Goal: Task Accomplishment & Management: Complete application form

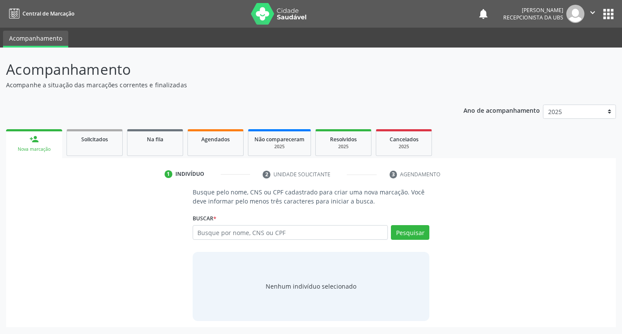
click at [226, 232] on input "text" at bounding box center [291, 232] width 196 height 15
type input "56396949806"
click at [409, 239] on button "Pesquisar" at bounding box center [410, 232] width 38 height 15
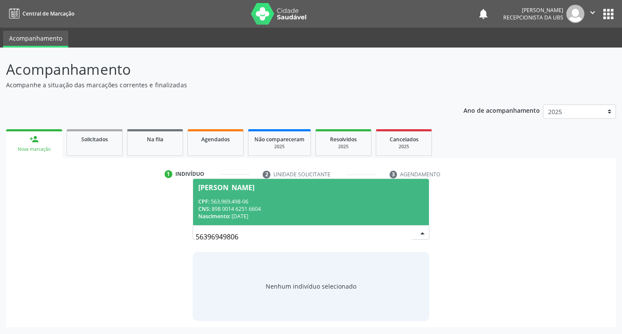
click at [298, 203] on div "CPF: 563.969.498-06" at bounding box center [311, 201] width 226 height 7
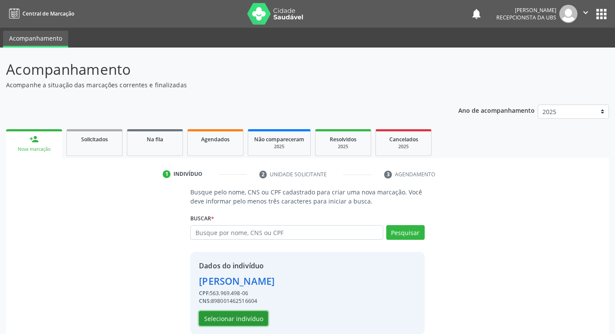
click at [224, 320] on button "Selecionar indivíduo" at bounding box center [233, 318] width 69 height 15
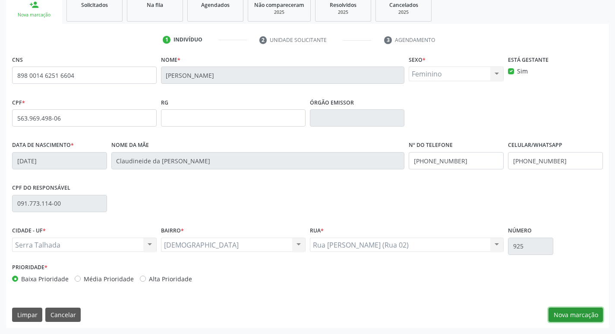
click at [567, 317] on button "Nova marcação" at bounding box center [576, 314] width 54 height 15
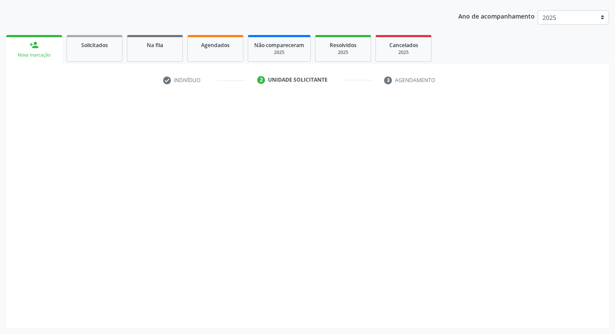
scroll to position [94, 0]
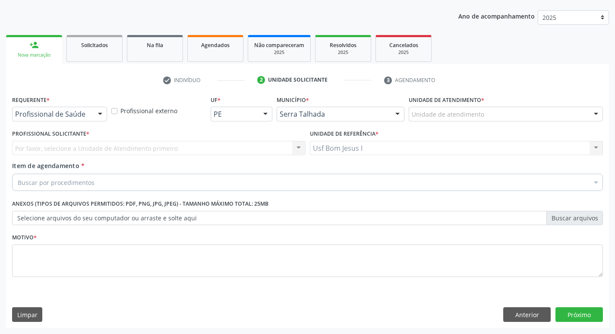
click at [56, 118] on div "Profissional de Saúde" at bounding box center [59, 114] width 95 height 15
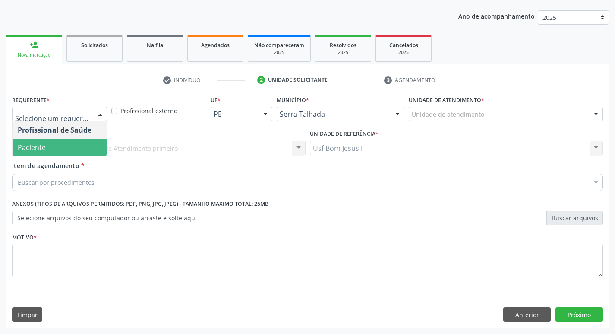
click at [52, 149] on span "Paciente" at bounding box center [60, 147] width 94 height 17
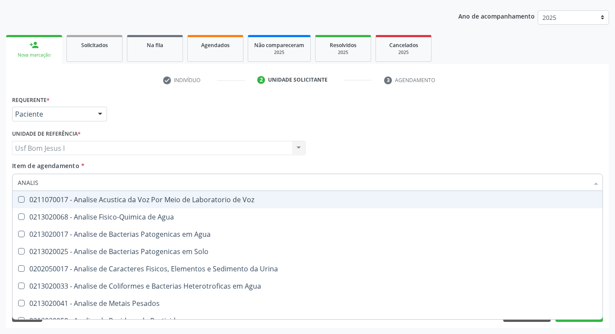
type input "ANALISE"
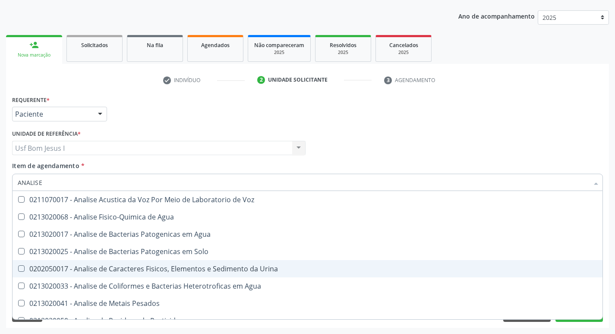
click at [247, 260] on span "0202050017 - Analise de Caracteres Fisicos, Elementos e Sedimento da Urina" at bounding box center [308, 268] width 590 height 17
checkbox Urina "true"
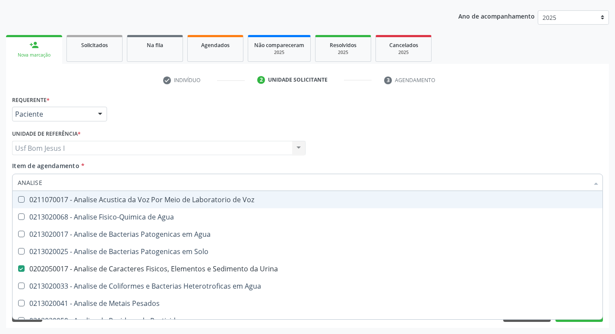
drag, startPoint x: 49, startPoint y: 186, endPoint x: 16, endPoint y: 189, distance: 32.6
click at [16, 189] on div "ANALISE" at bounding box center [307, 182] width 591 height 17
type input "H"
checkbox Urina "false"
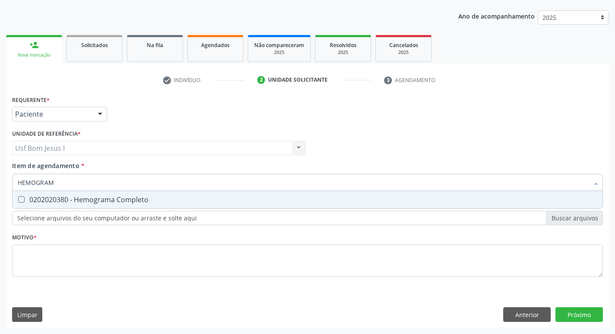
type input "HEMOGRAMA"
click at [24, 202] on Completo at bounding box center [21, 199] width 6 height 6
click at [18, 202] on Completo "checkbox" at bounding box center [16, 199] width 6 height 6
checkbox Completo "true"
drag, startPoint x: 62, startPoint y: 183, endPoint x: 19, endPoint y: 183, distance: 42.3
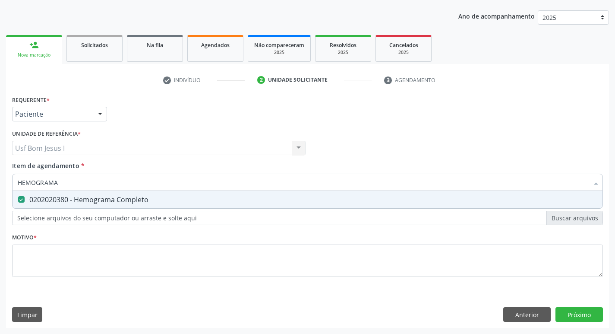
click at [19, 183] on input "HEMOGRAMA" at bounding box center [303, 182] width 571 height 17
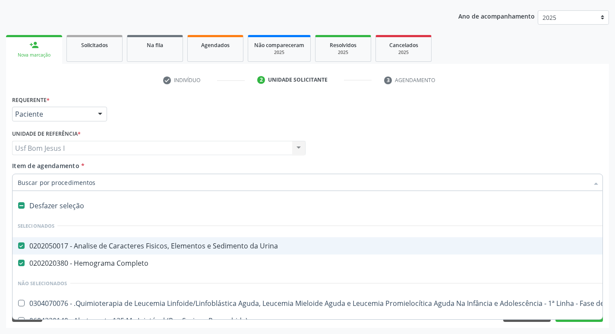
click at [529, 124] on div "Requerente * Paciente Profissional de Saúde Paciente Nenhum resultado encontrad…" at bounding box center [308, 110] width 596 height 34
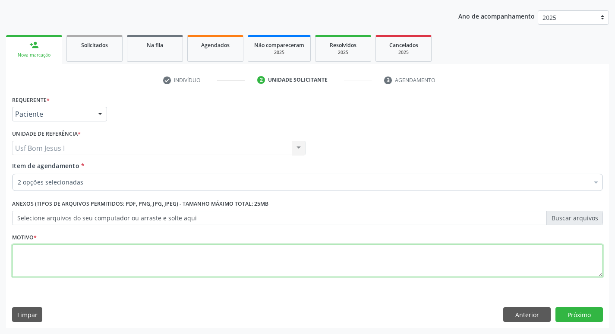
click at [527, 271] on textarea at bounding box center [307, 260] width 591 height 33
type textarea "."
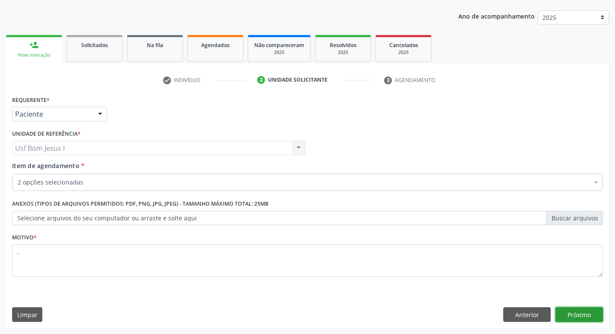
click at [598, 314] on button "Próximo" at bounding box center [580, 314] width 48 height 15
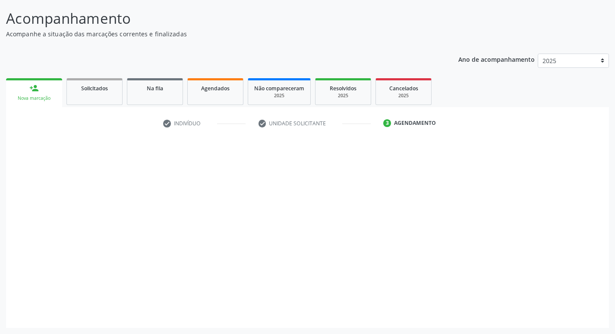
scroll to position [51, 0]
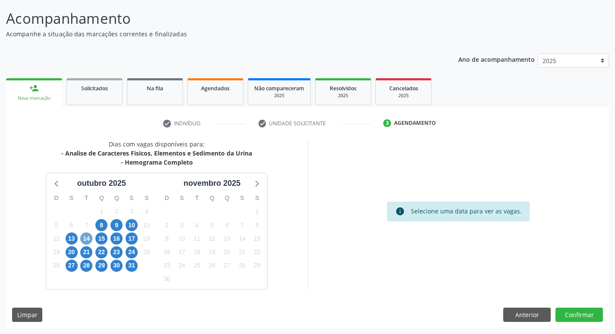
click at [90, 237] on span "14" at bounding box center [86, 238] width 12 height 12
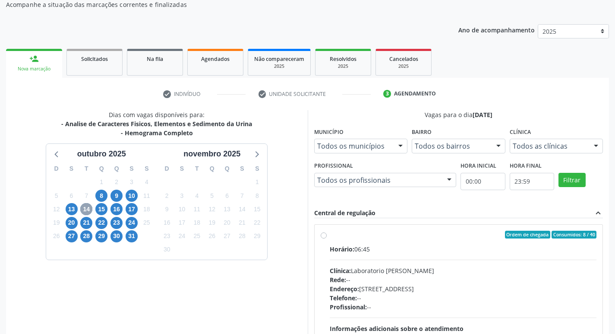
scroll to position [166, 0]
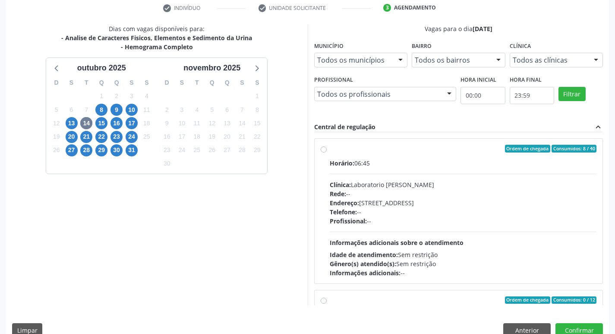
click at [428, 194] on div "Rede: --" at bounding box center [463, 193] width 267 height 9
click at [327, 152] on input "Ordem de chegada Consumidos: 8 / 40 Horário: 06:45 Clínica: Laboratorio Jose Pa…" at bounding box center [324, 149] width 6 height 8
radio input "true"
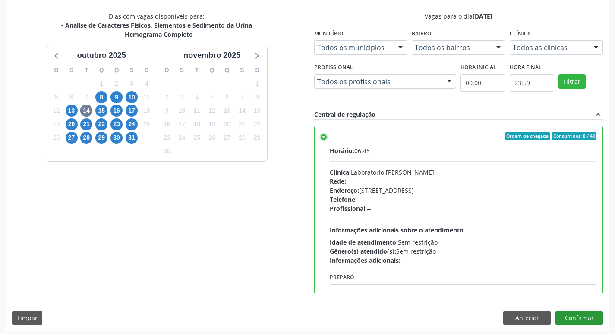
scroll to position [182, 0]
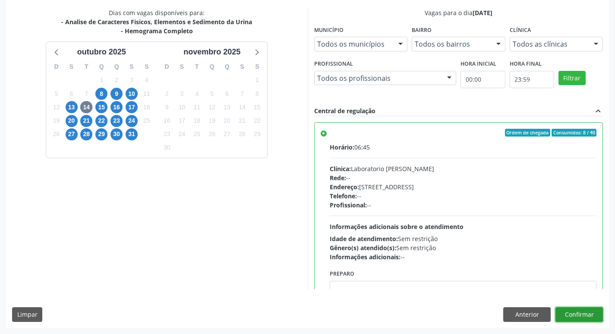
click at [583, 315] on button "Confirmar" at bounding box center [580, 314] width 48 height 15
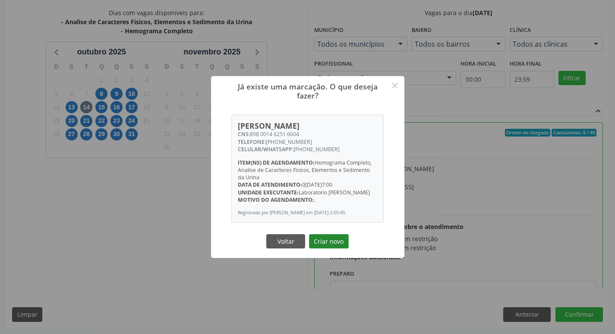
click at [333, 247] on button "Criar novo" at bounding box center [329, 241] width 40 height 15
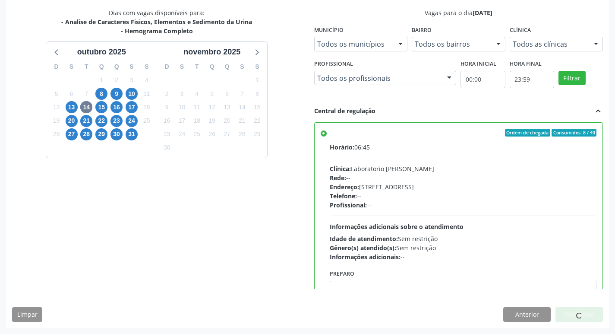
scroll to position [0, 0]
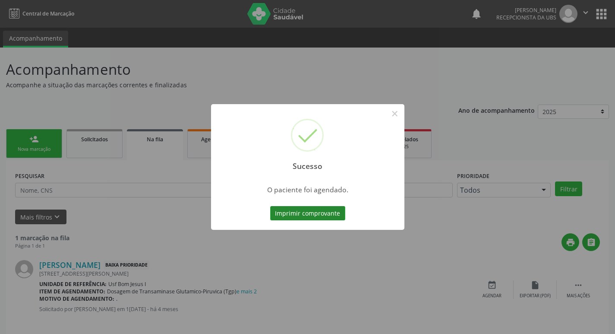
click at [328, 206] on button "Imprimir comprovante" at bounding box center [307, 213] width 75 height 15
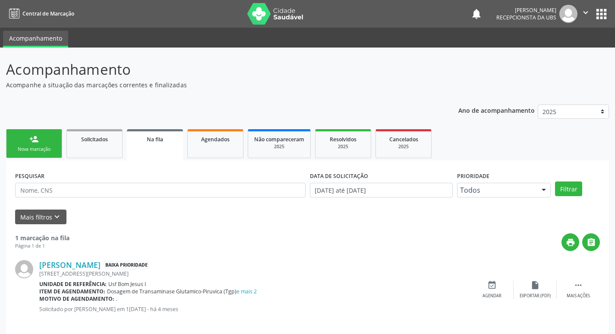
click at [26, 160] on ul "person_add Nova marcação Solicitados Na fila Agendados Não compareceram 2025 Re…" at bounding box center [307, 143] width 603 height 33
click at [38, 151] on div "Nova marcação" at bounding box center [34, 149] width 43 height 6
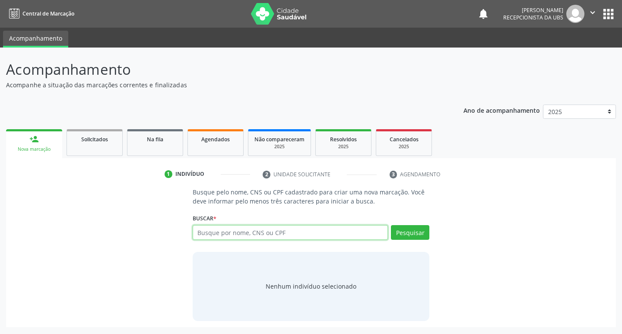
click at [294, 236] on input "text" at bounding box center [291, 232] width 196 height 15
paste input "898 0014 6251 6604"
type input "898 0014 6251 6604"
click at [421, 233] on button "Pesquisar" at bounding box center [410, 232] width 38 height 15
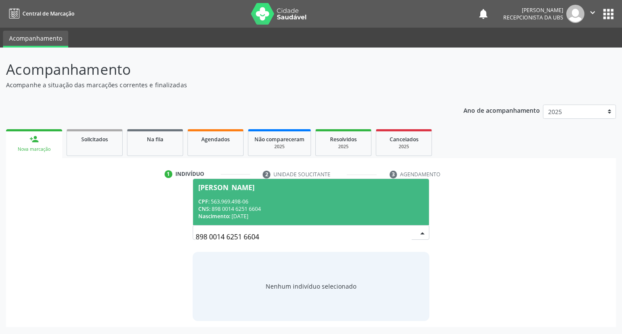
click at [296, 223] on span "Kauany Mirely da Silva Leite CPF: 563.969.498-06 CNS: 898 0014 6251 6604 Nascim…" at bounding box center [311, 202] width 236 height 46
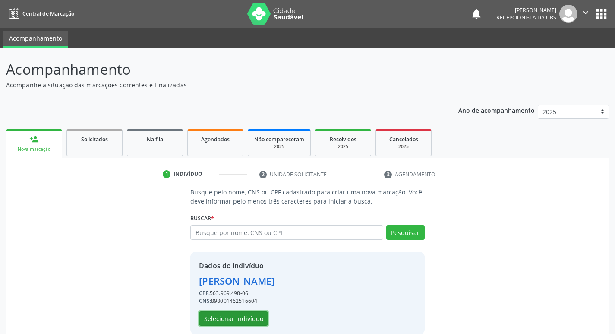
click at [250, 322] on button "Selecionar indivíduo" at bounding box center [233, 318] width 69 height 15
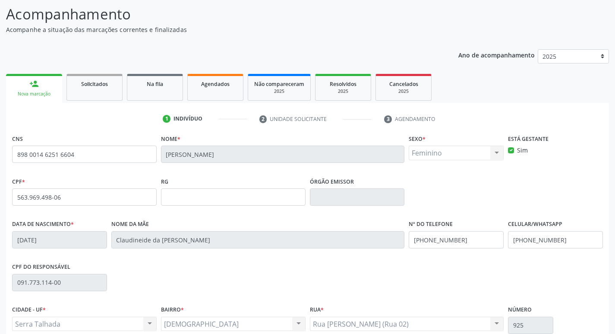
scroll to position [134, 0]
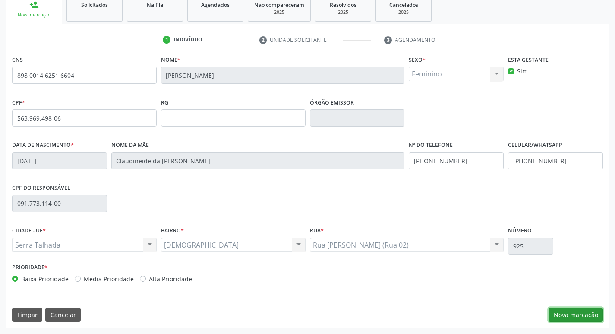
click at [563, 312] on button "Nova marcação" at bounding box center [576, 314] width 54 height 15
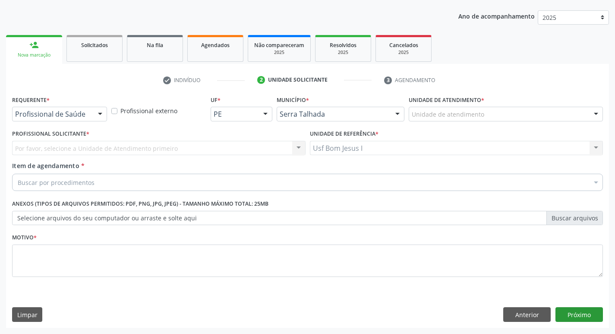
scroll to position [94, 0]
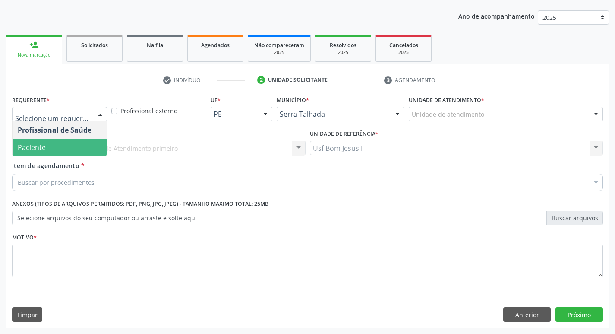
click at [57, 144] on span "Paciente" at bounding box center [60, 147] width 94 height 17
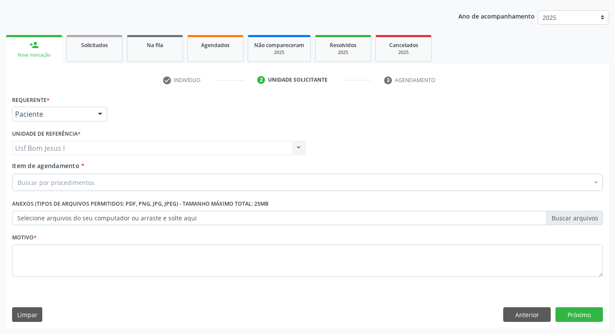
click at [97, 181] on div "Buscar por procedimentos" at bounding box center [307, 182] width 591 height 17
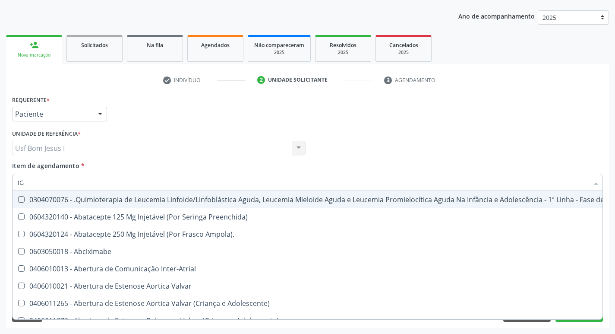
type input "IGG"
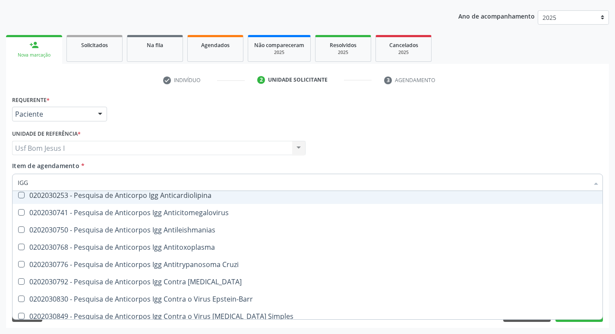
scroll to position [57, 0]
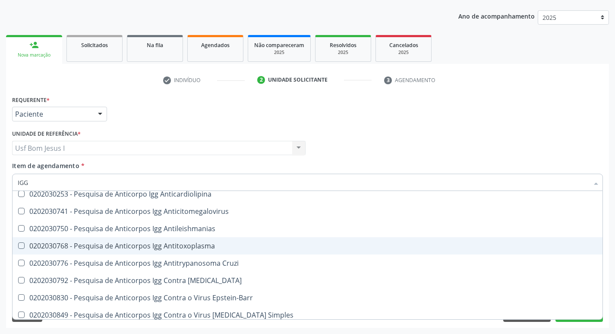
click at [198, 247] on div "0202030768 - Pesquisa de Anticorpos Igg Antitoxoplasma" at bounding box center [308, 245] width 580 height 7
checkbox Antitoxoplasma "true"
type input "IG"
checkbox Antitoxoplasma "false"
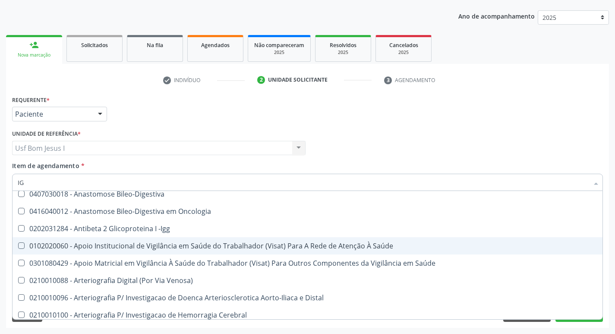
type input "IGM"
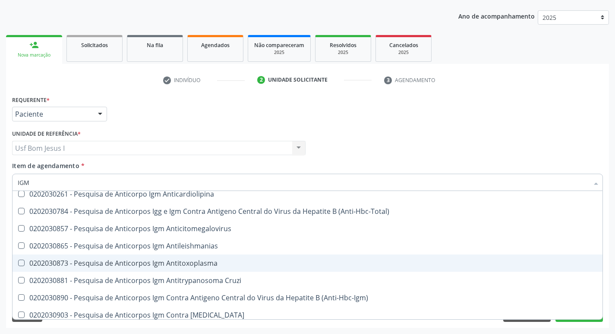
click at [198, 263] on div "0202030873 - Pesquisa de Anticorpos Igm Antitoxoplasma" at bounding box center [308, 263] width 580 height 7
checkbox Antitoxoplasma "true"
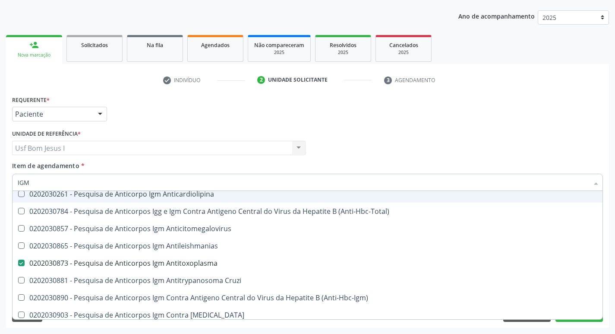
click at [119, 184] on input "IGM" at bounding box center [303, 182] width 571 height 17
type input "C"
checkbox Antitoxoplasma "false"
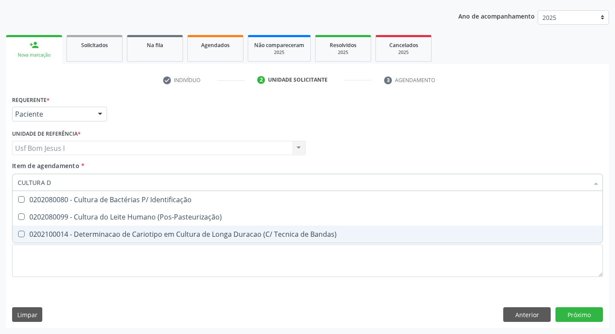
scroll to position [0, 0]
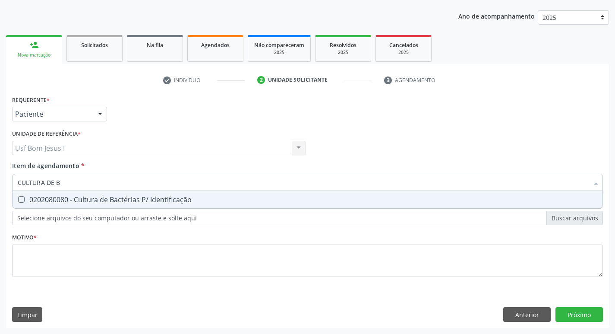
type input "CULTURA DE BA"
click at [82, 196] on div "0202080080 - Cultura de Bactérias P/ Identificação" at bounding box center [308, 199] width 580 height 7
checkbox Identificação "true"
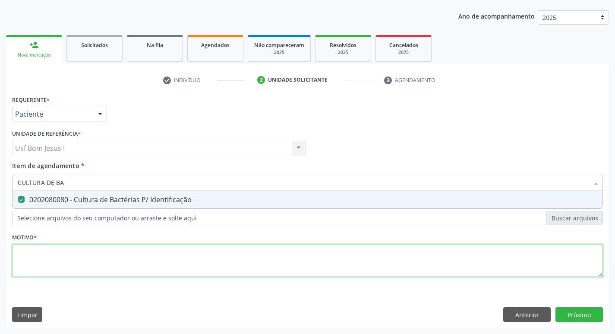
click at [108, 262] on div "Requerente * Paciente Profissional de Saúde Paciente Nenhum resultado encontrad…" at bounding box center [307, 191] width 591 height 196
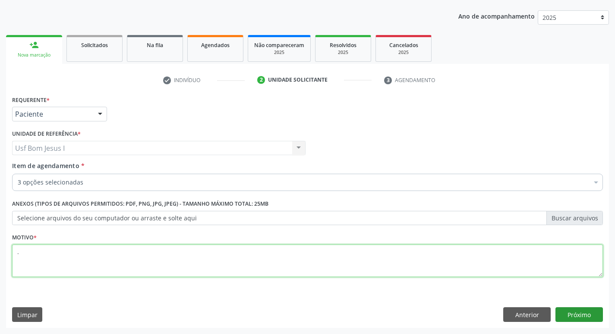
type textarea "."
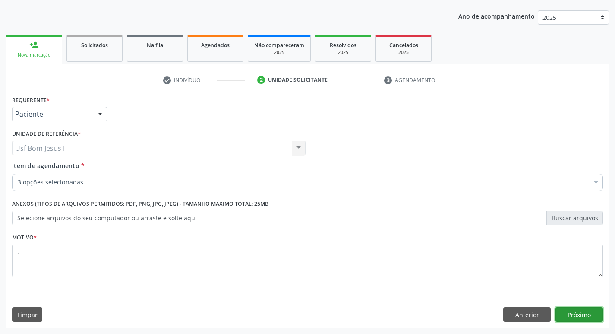
click at [579, 311] on button "Próximo" at bounding box center [580, 314] width 48 height 15
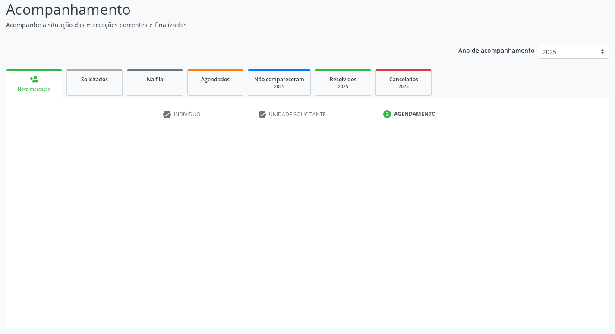
scroll to position [60, 0]
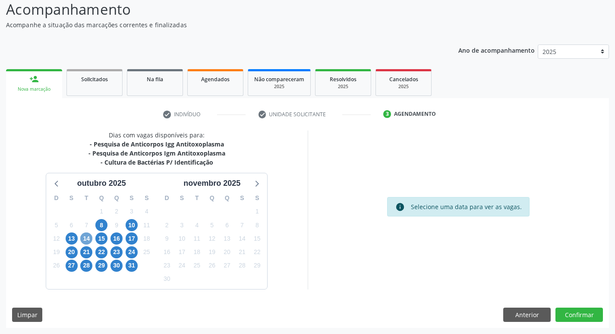
click at [85, 240] on span "14" at bounding box center [86, 238] width 12 height 12
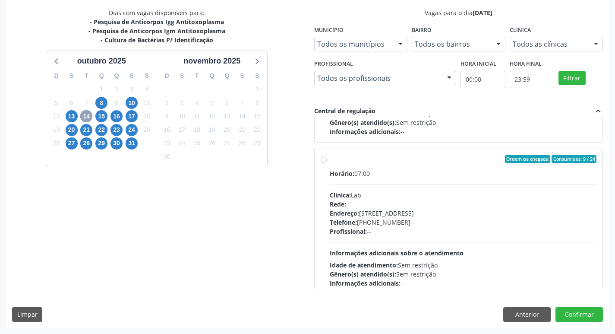
scroll to position [288, 0]
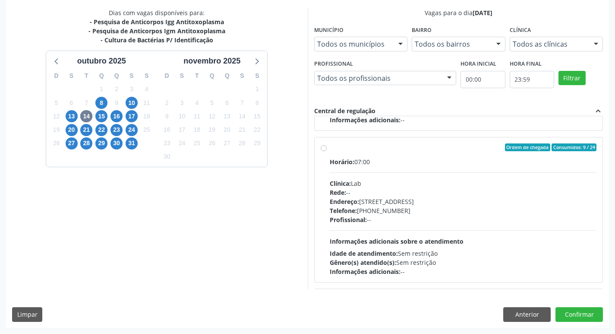
click at [428, 209] on div "Telefone: (81) 38312481" at bounding box center [463, 210] width 267 height 9
click at [327, 151] on input "Ordem de chegada Consumidos: 9 / 24 Horário: 07:00 Clínica: Lab Rede: -- Endere…" at bounding box center [324, 147] width 6 height 8
radio input "true"
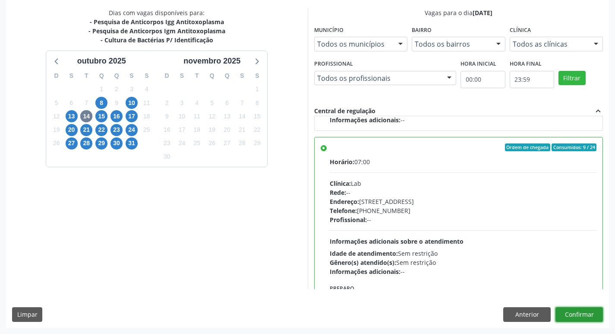
click at [583, 318] on button "Confirmar" at bounding box center [580, 314] width 48 height 15
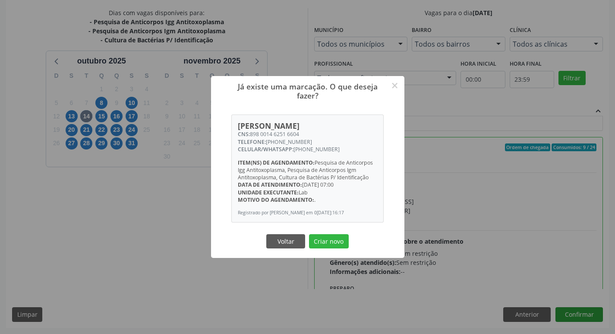
click at [309, 234] on button "Criar novo" at bounding box center [329, 241] width 40 height 15
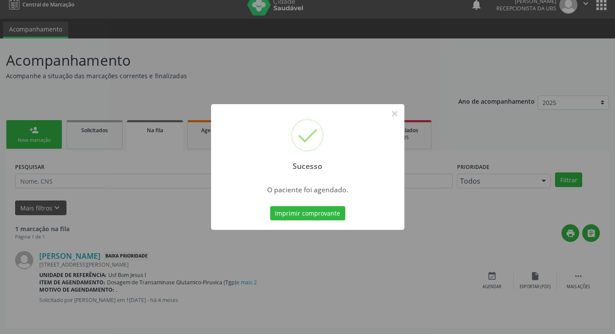
scroll to position [0, 0]
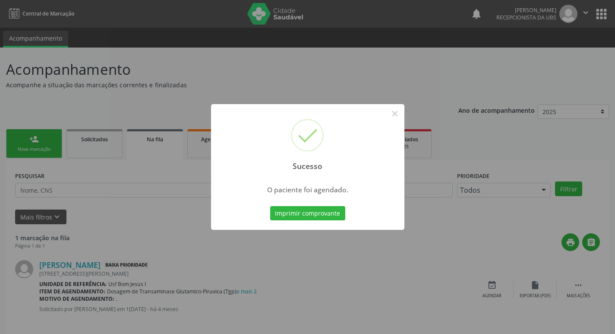
click at [270, 206] on button "Imprimir comprovante" at bounding box center [307, 213] width 75 height 15
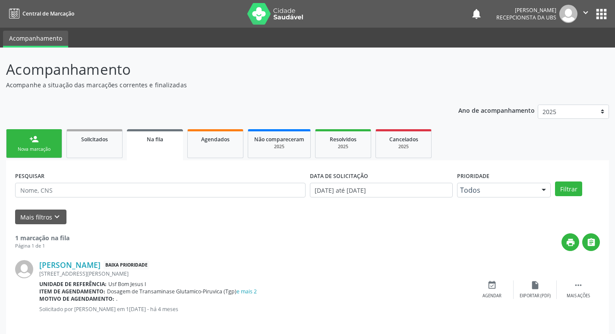
click at [38, 144] on link "person_add Nova marcação" at bounding box center [34, 143] width 56 height 29
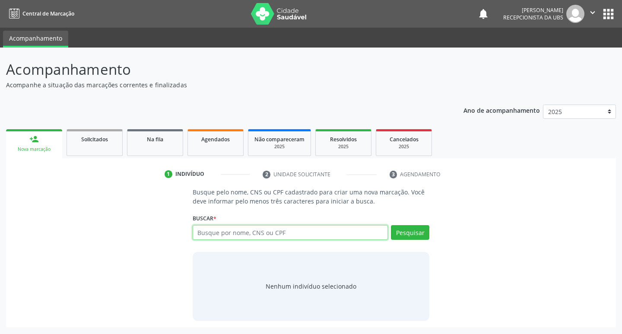
click at [268, 235] on input "text" at bounding box center [291, 232] width 196 height 15
type input "15455031414"
click at [418, 231] on button "Pesquisar" at bounding box center [410, 232] width 38 height 15
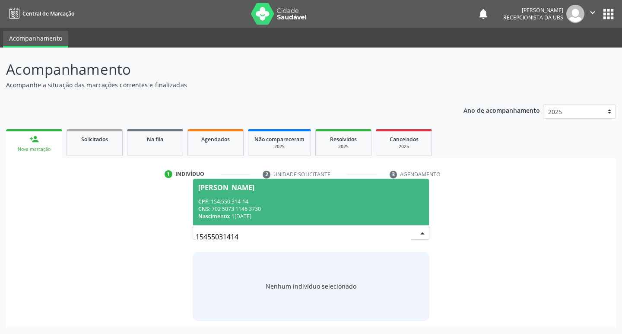
drag, startPoint x: 253, startPoint y: 211, endPoint x: 251, endPoint y: 218, distance: 7.0
click at [252, 211] on div "CNS: 702 5073 1146 3730" at bounding box center [311, 208] width 226 height 7
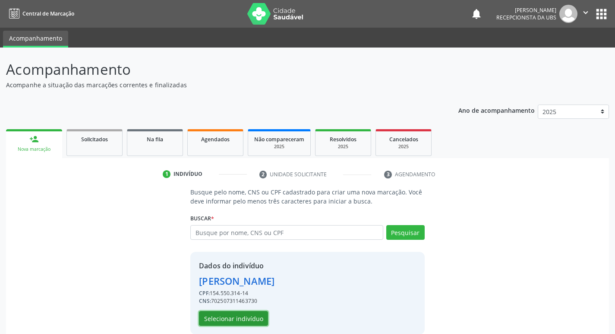
click at [245, 317] on button "Selecionar indivíduo" at bounding box center [233, 318] width 69 height 15
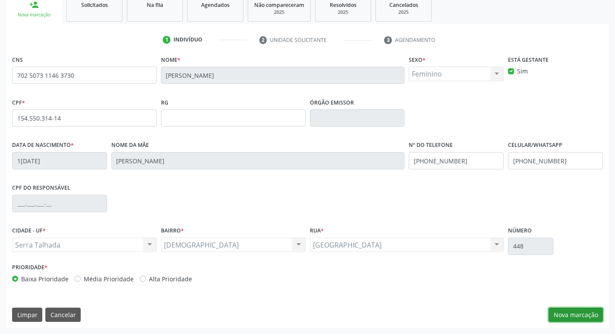
click at [564, 318] on button "Nova marcação" at bounding box center [576, 314] width 54 height 15
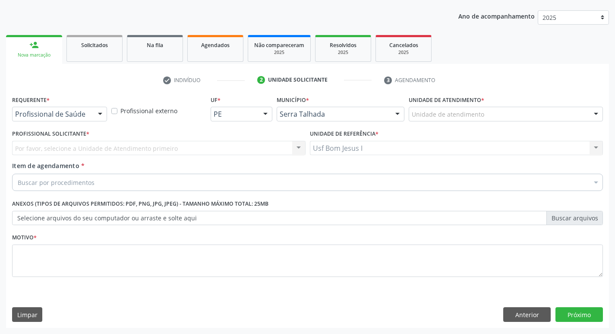
scroll to position [94, 0]
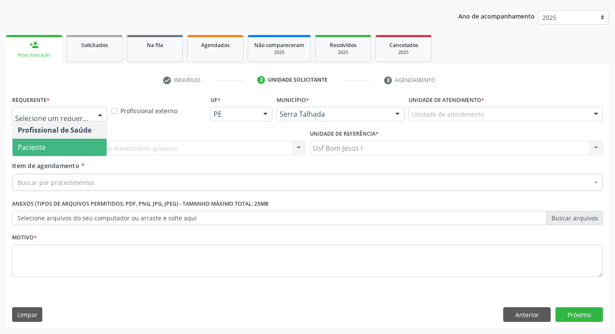
click at [56, 149] on span "Paciente" at bounding box center [60, 147] width 94 height 17
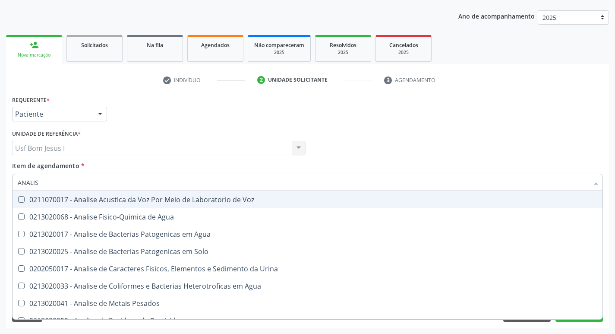
type input "ANALISE"
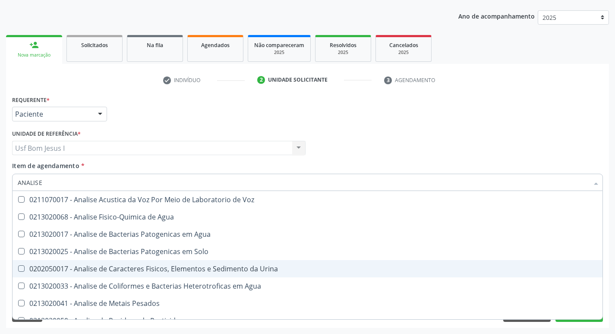
click at [103, 266] on div "0202050017 - Analise de Caracteres Fisicos, Elementos e Sedimento da Urina" at bounding box center [308, 268] width 580 height 7
checkbox Urina "true"
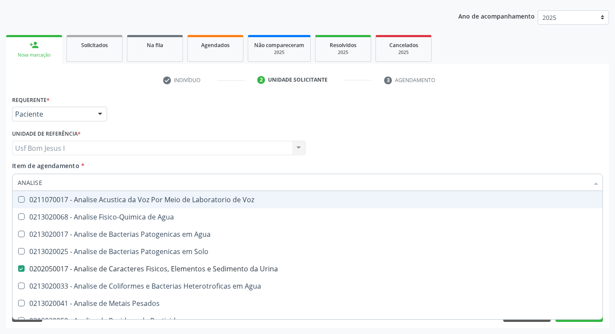
click at [50, 185] on input "ANALISE" at bounding box center [303, 182] width 571 height 17
type input "H"
checkbox Urina "false"
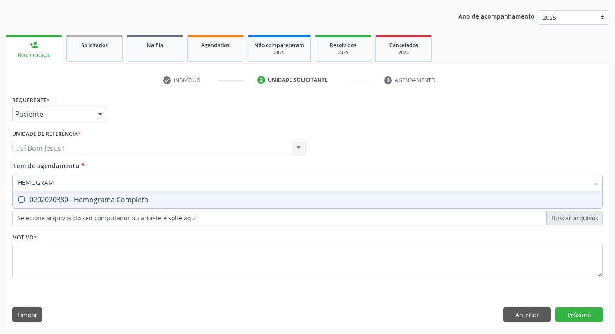
type input "HEMOGRAMA"
click at [40, 198] on div "0202020380 - Hemograma Completo" at bounding box center [308, 199] width 580 height 7
checkbox Completo "true"
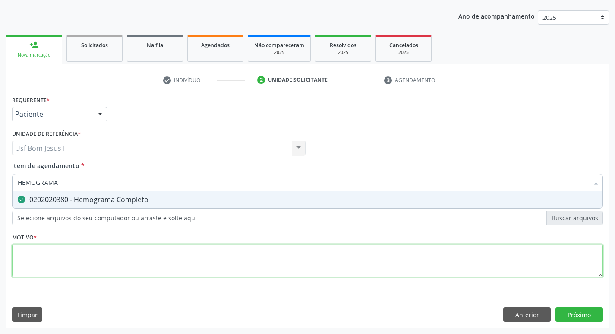
click at [54, 256] on div "Requerente * Paciente Profissional de Saúde Paciente Nenhum resultado encontrad…" at bounding box center [307, 191] width 591 height 196
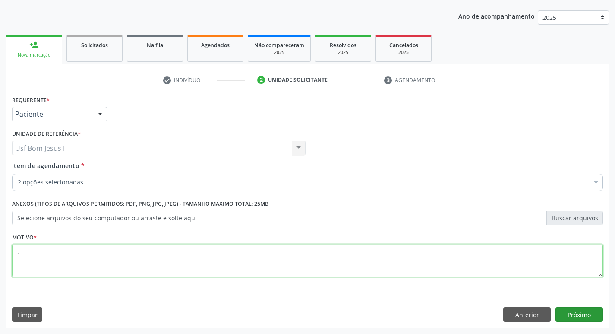
type textarea "."
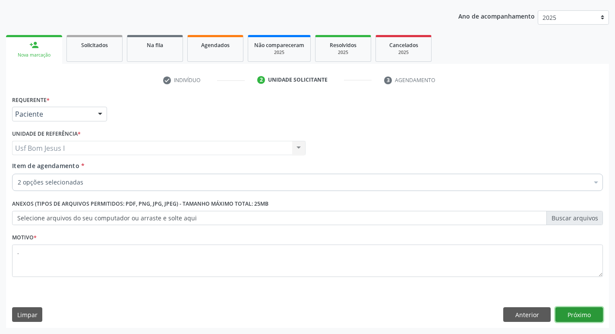
click at [593, 320] on button "Próximo" at bounding box center [580, 314] width 48 height 15
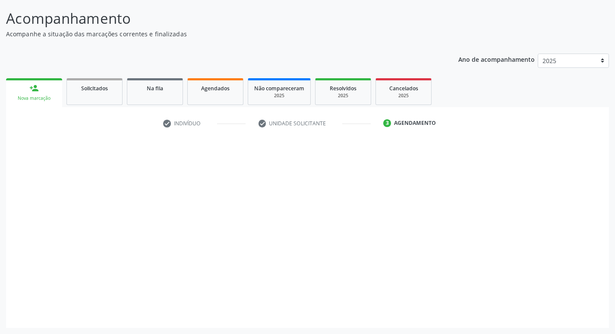
scroll to position [51, 0]
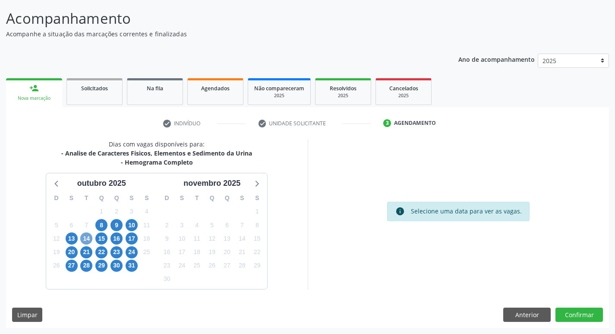
click at [83, 237] on span "14" at bounding box center [86, 238] width 12 height 12
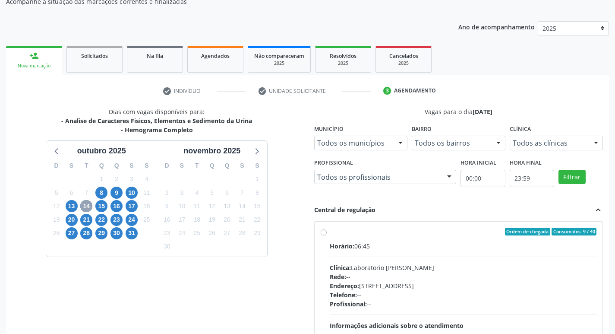
scroll to position [166, 0]
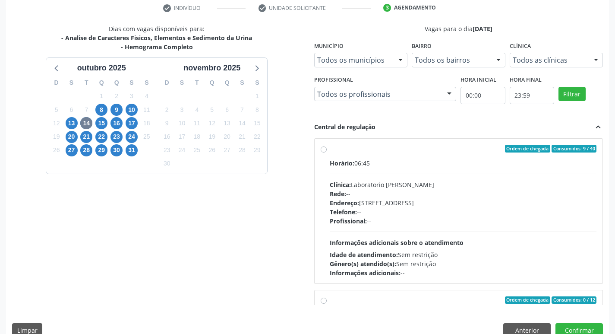
click at [436, 206] on div "Endereço: Casa, nº 409, N Senhora da Penha, Serra Talhada - PE" at bounding box center [463, 202] width 267 height 9
click at [327, 152] on input "Ordem de chegada Consumidos: 9 / 40 Horário: 06:45 Clínica: Laboratorio Jose Pa…" at bounding box center [324, 149] width 6 height 8
radio input "true"
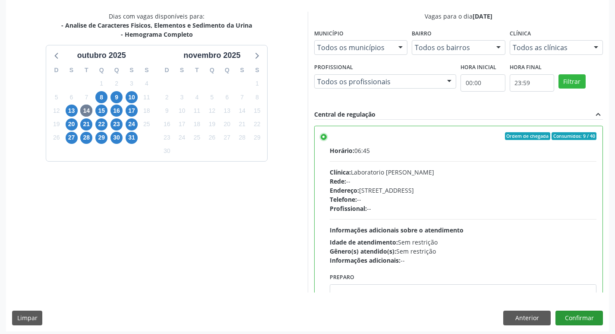
scroll to position [182, 0]
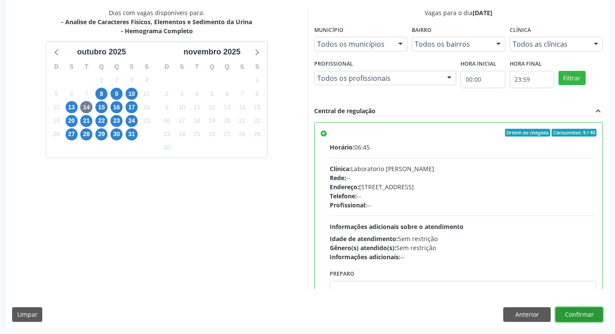
click at [591, 320] on button "Confirmar" at bounding box center [580, 314] width 48 height 15
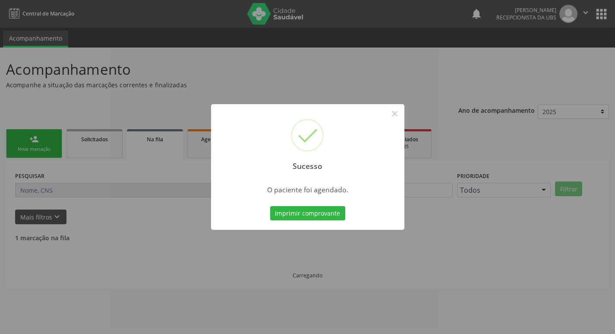
scroll to position [0, 0]
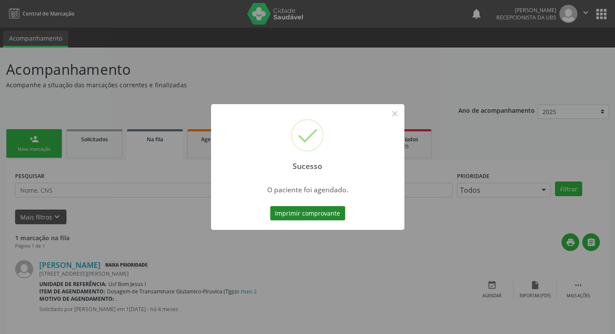
click at [309, 209] on button "Imprimir comprovante" at bounding box center [307, 213] width 75 height 15
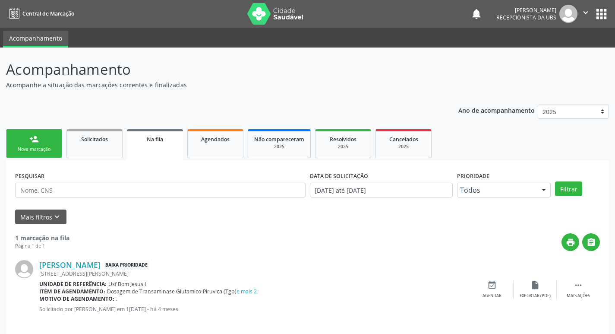
click at [43, 144] on link "person_add Nova marcação" at bounding box center [34, 143] width 56 height 29
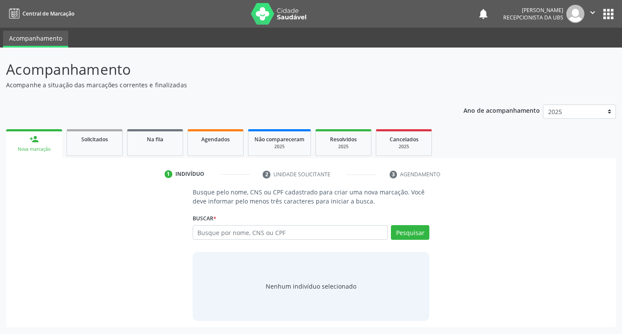
click at [236, 241] on div "Busque por nome, CNS ou CPF Nenhum resultado encontrado para: " " Digite nome, …" at bounding box center [311, 235] width 237 height 21
click at [241, 233] on input "text" at bounding box center [291, 232] width 196 height 15
paste input "702 5073 1146 3730"
type input "702 5073 1146 3730"
click at [415, 232] on button "Pesquisar" at bounding box center [410, 232] width 38 height 15
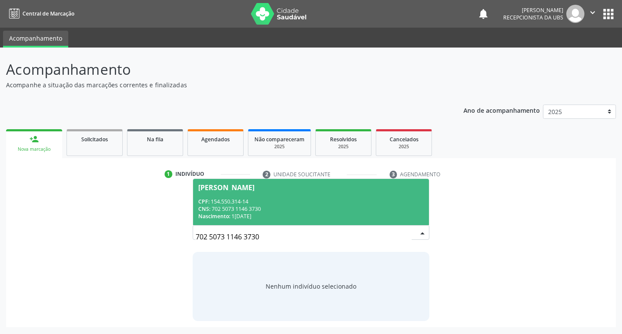
click at [301, 211] on div "CNS: 702 5073 1146 3730" at bounding box center [311, 208] width 226 height 7
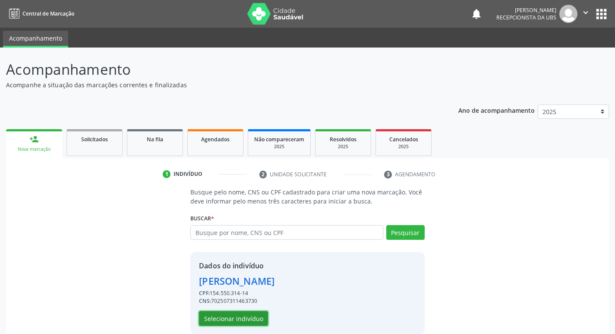
click at [235, 314] on button "Selecionar indivíduo" at bounding box center [233, 318] width 69 height 15
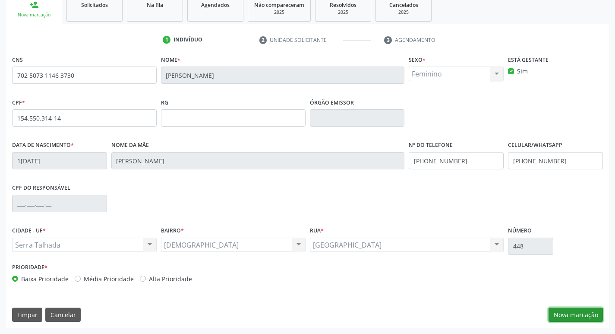
click at [572, 316] on button "Nova marcação" at bounding box center [576, 314] width 54 height 15
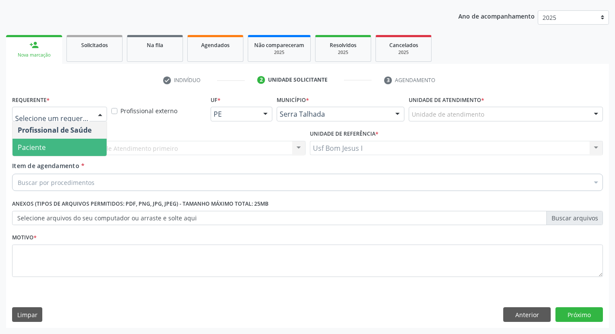
click at [57, 149] on span "Paciente" at bounding box center [60, 147] width 94 height 17
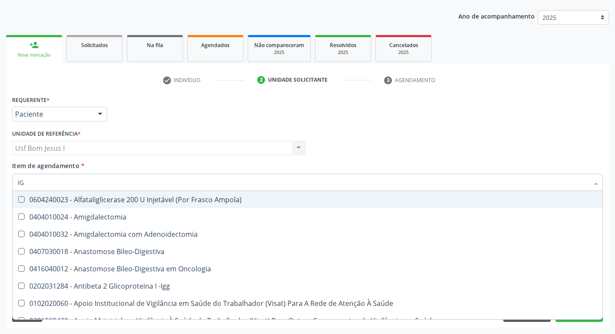
type input "IGG"
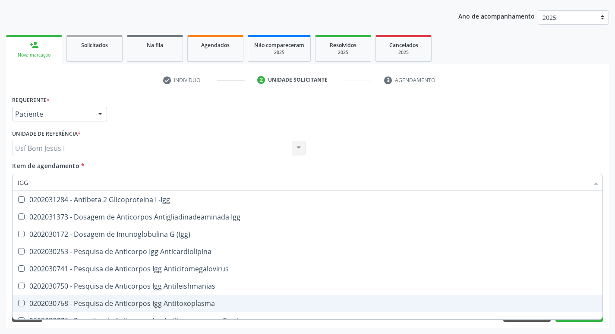
click at [200, 300] on div "0202030768 - Pesquisa de Anticorpos Igg Antitoxoplasma" at bounding box center [308, 303] width 580 height 7
checkbox Antitoxoplasma "true"
type input "IG"
checkbox Antitoxoplasma "false"
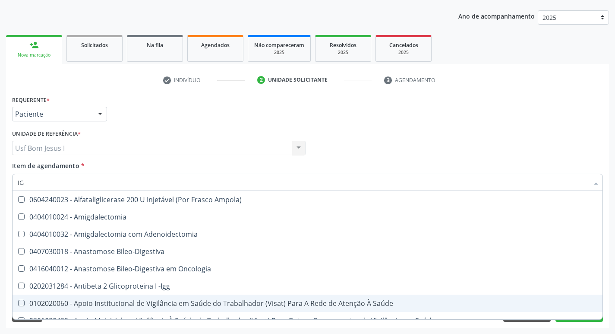
type input "IGM"
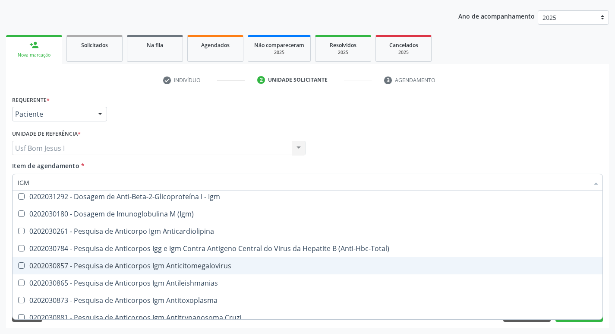
scroll to position [29, 0]
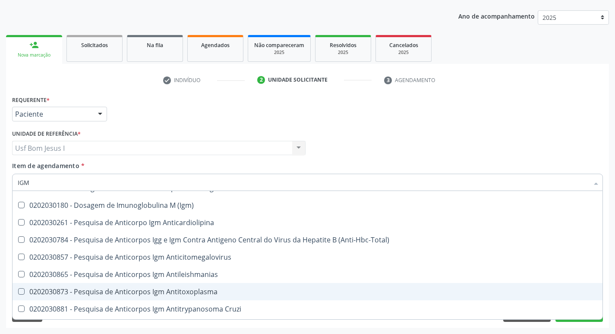
click at [200, 288] on div "0202030873 - Pesquisa de Anticorpos Igm Antitoxoplasma" at bounding box center [308, 291] width 580 height 7
checkbox Antitoxoplasma "true"
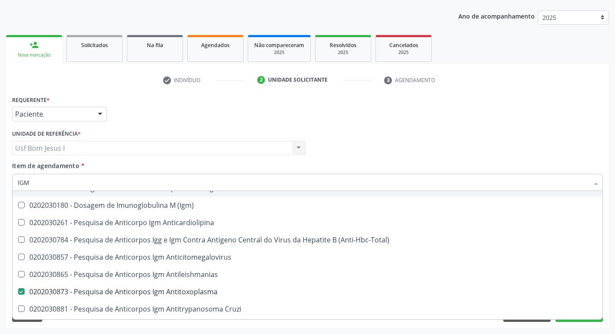
click at [184, 186] on input "IGM" at bounding box center [303, 182] width 571 height 17
type input "CU"
checkbox Antitoxoplasma "false"
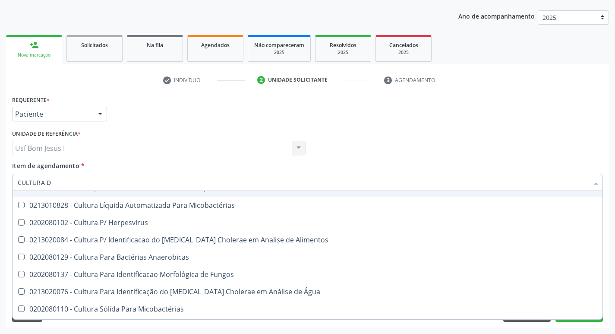
scroll to position [0, 0]
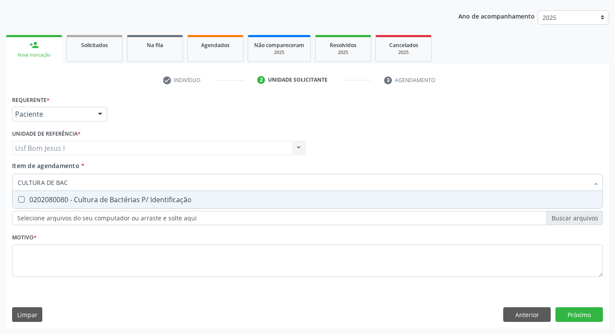
type input "CULTURA DE BACT"
click at [184, 198] on div "0202080080 - Cultura de Bactérias P/ Identificação" at bounding box center [308, 199] width 580 height 7
checkbox Identificação "true"
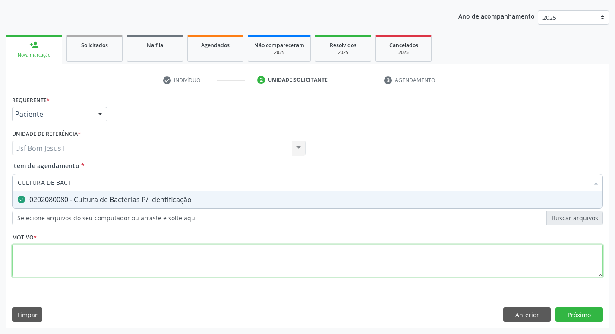
click at [184, 262] on div "Requerente * Paciente Profissional de Saúde Paciente Nenhum resultado encontrad…" at bounding box center [307, 191] width 591 height 196
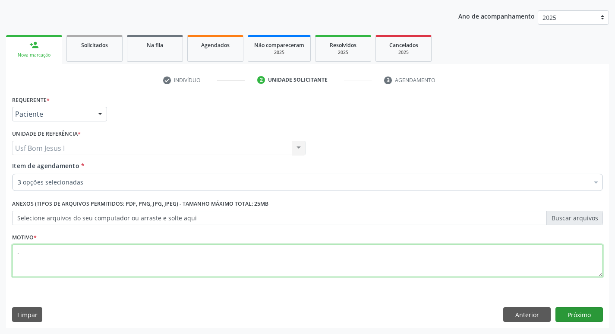
type textarea "."
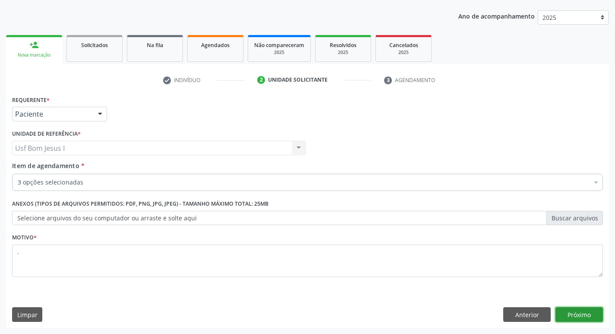
click at [575, 312] on button "Próximo" at bounding box center [580, 314] width 48 height 15
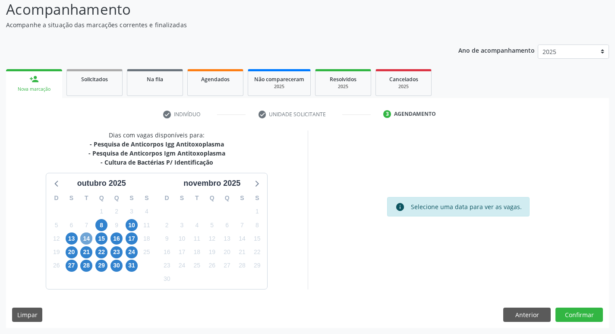
click at [89, 239] on span "14" at bounding box center [86, 238] width 12 height 12
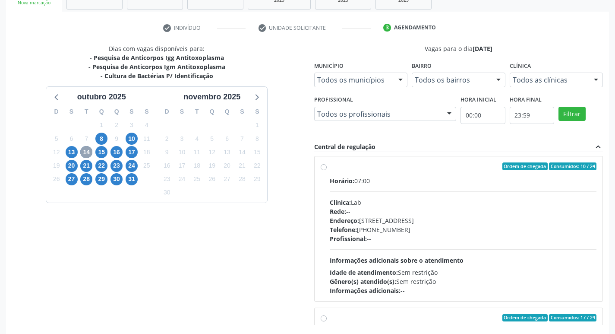
scroll to position [317, 0]
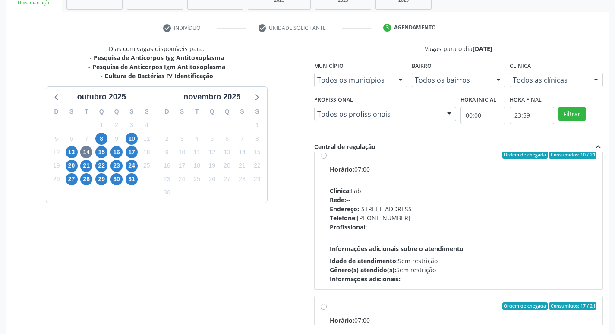
click at [416, 239] on div "Horário: 07:00 Clínica: Lab Rede: -- Endereço: Casa, nº 1037, N S da Penha, Ser…" at bounding box center [463, 224] width 267 height 119
click at [327, 158] on input "Ordem de chegada Consumidos: 10 / 24 Horário: 07:00 Clínica: Lab Rede: -- Ender…" at bounding box center [324, 155] width 6 height 8
radio input "true"
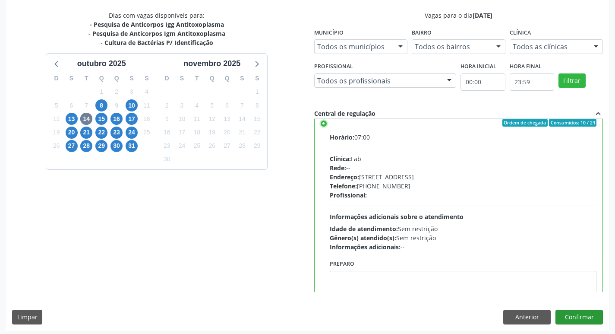
scroll to position [182, 0]
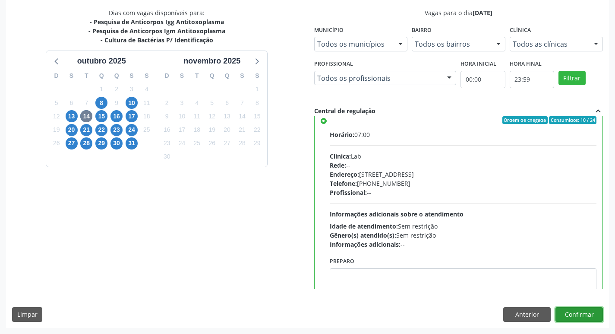
click at [592, 317] on button "Confirmar" at bounding box center [580, 314] width 48 height 15
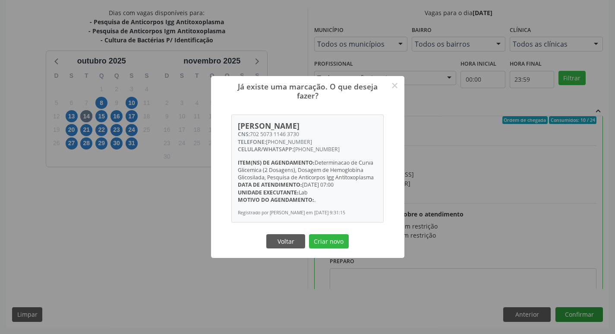
click at [309, 234] on button "Criar novo" at bounding box center [329, 241] width 40 height 15
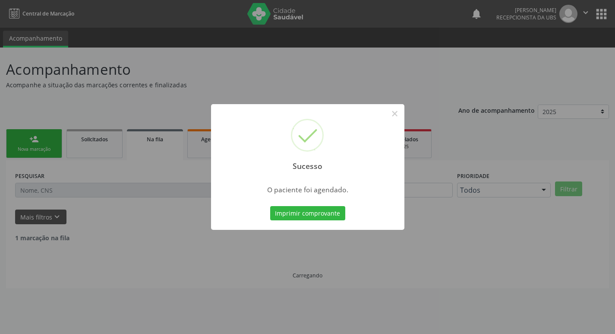
scroll to position [0, 0]
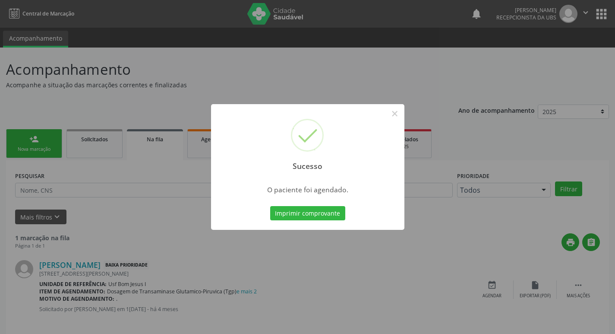
click at [270, 206] on button "Imprimir comprovante" at bounding box center [307, 213] width 75 height 15
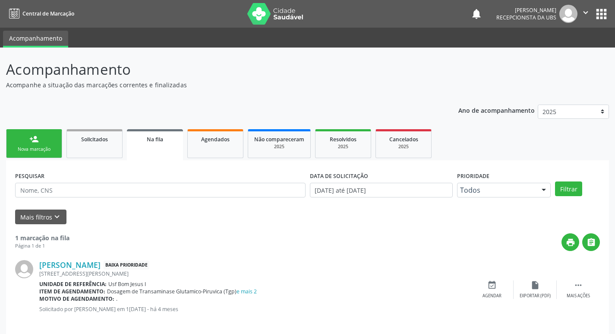
click at [39, 142] on link "person_add Nova marcação" at bounding box center [34, 143] width 56 height 29
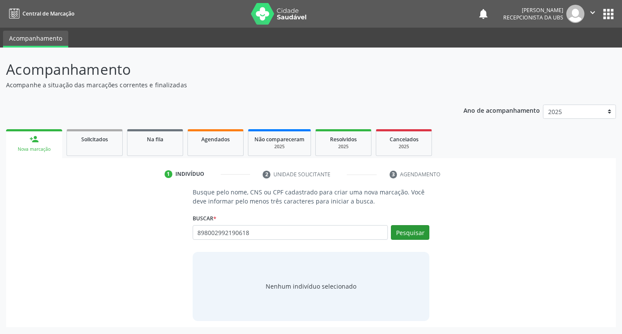
type input "898002992190618"
click at [415, 234] on button "Pesquisar" at bounding box center [410, 232] width 38 height 15
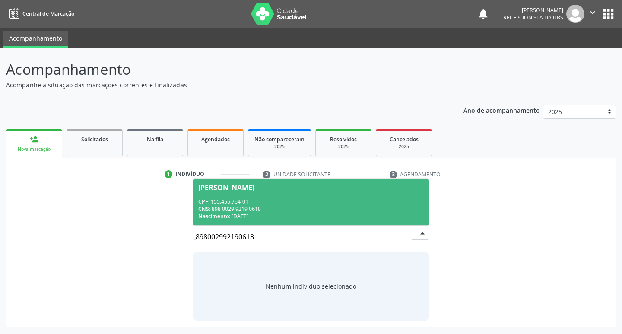
click at [341, 193] on span "[PERSON_NAME] CPF: 155.455.764-01 CNS: 898 0029 9219 0618 Nascimento: [DATE]" at bounding box center [311, 202] width 236 height 46
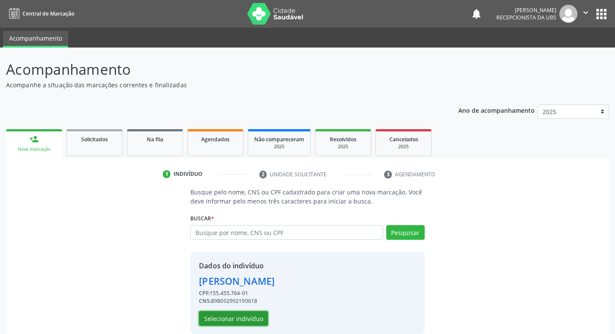
click at [233, 317] on button "Selecionar indivíduo" at bounding box center [233, 318] width 69 height 15
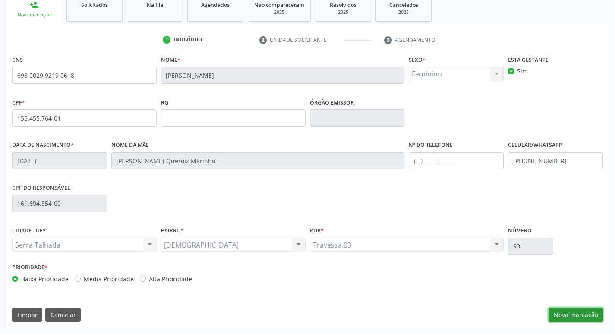
click at [570, 312] on button "Nova marcação" at bounding box center [576, 314] width 54 height 15
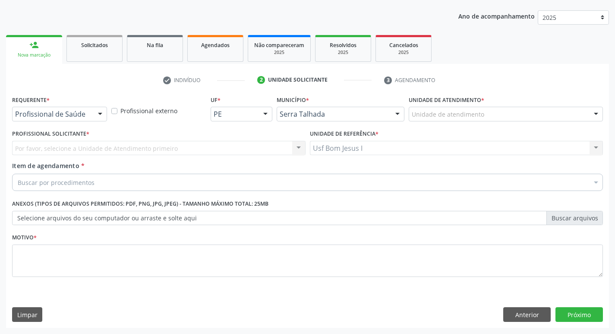
scroll to position [94, 0]
click at [54, 119] on div "Profissional de Saúde" at bounding box center [59, 114] width 95 height 15
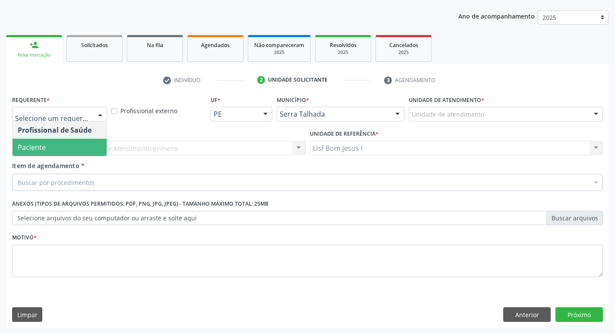
click at [60, 152] on span "Paciente" at bounding box center [60, 147] width 94 height 17
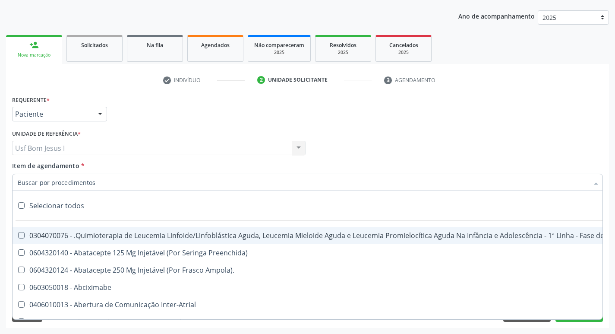
click at [431, 124] on div "Requerente * Paciente Profissional de Saúde Paciente Nenhum resultado encontrad…" at bounding box center [308, 110] width 596 height 34
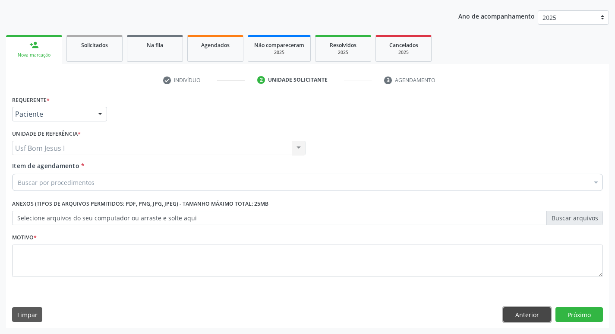
click at [532, 318] on button "Anterior" at bounding box center [528, 314] width 48 height 15
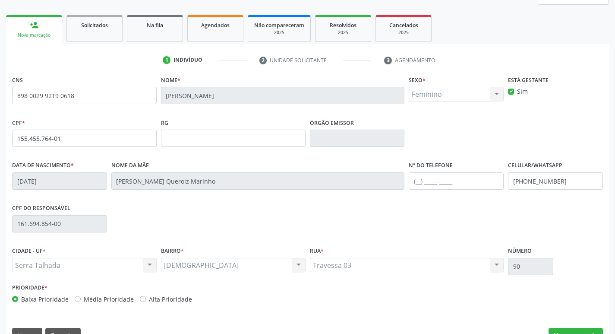
scroll to position [134, 0]
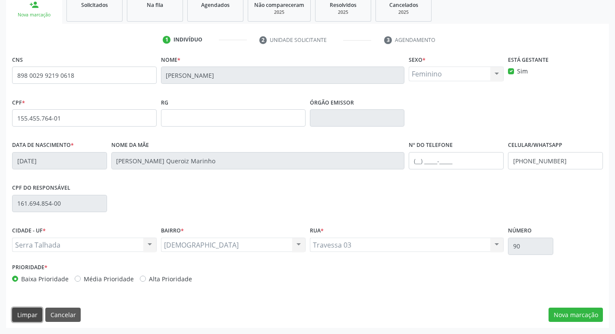
click at [28, 315] on button "Limpar" at bounding box center [27, 314] width 30 height 15
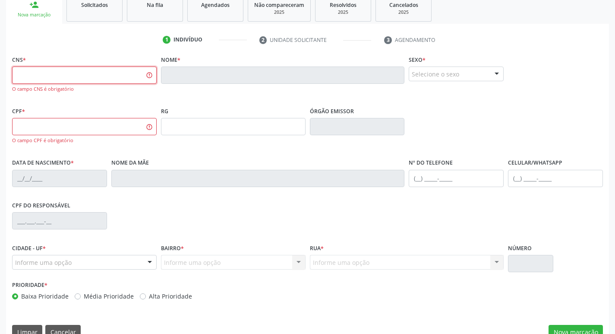
click at [108, 80] on input "text" at bounding box center [84, 75] width 145 height 17
type input "708 0008 2237 1820"
drag, startPoint x: 200, startPoint y: 90, endPoint x: 194, endPoint y: 87, distance: 5.8
click at [197, 89] on fieldset "Nome *" at bounding box center [283, 71] width 244 height 37
click at [140, 79] on input "708 0008 2237 1820" at bounding box center [84, 75] width 145 height 17
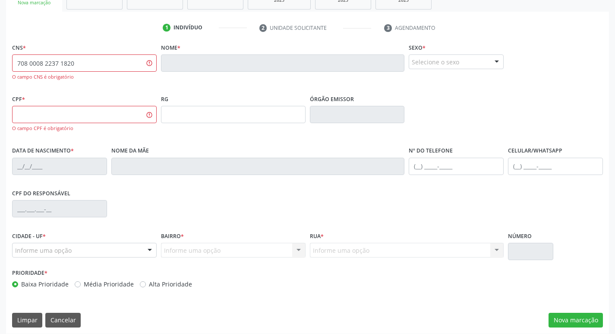
scroll to position [152, 0]
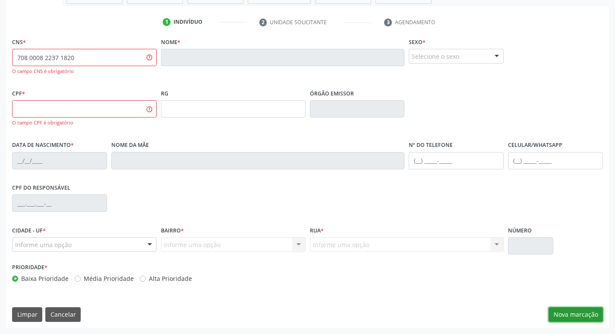
click at [558, 319] on button "Nova marcação" at bounding box center [576, 314] width 54 height 15
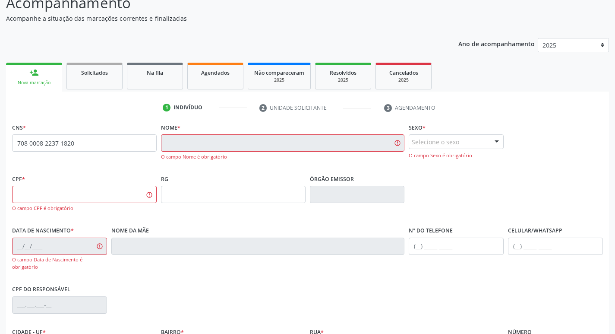
scroll to position [175, 0]
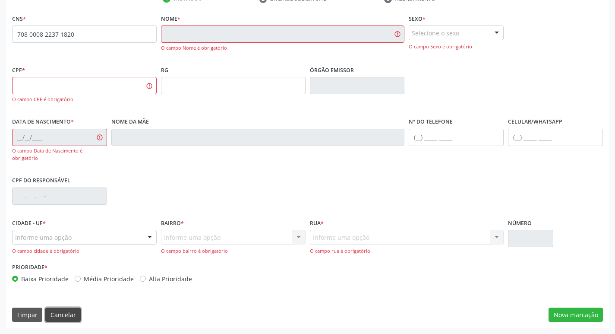
click at [66, 314] on button "Cancelar" at bounding box center [62, 314] width 35 height 15
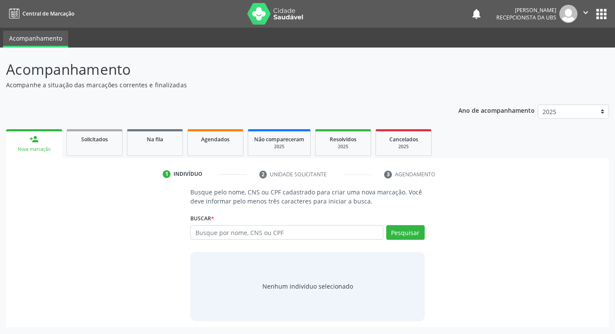
scroll to position [0, 0]
click at [287, 227] on input "text" at bounding box center [291, 232] width 196 height 15
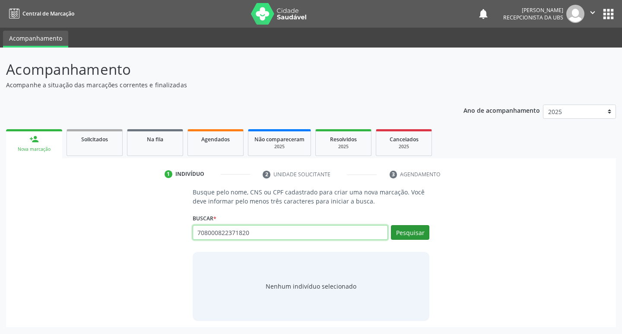
type input "708000822371820"
click at [423, 234] on button "Pesquisar" at bounding box center [410, 232] width 38 height 15
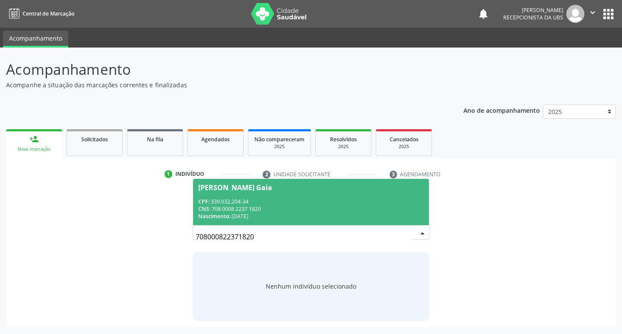
click at [407, 225] on span "[PERSON_NAME] Gaia CPF: 339.032.204-34 CNS: 708 0008 2237 1820 Nascimento: [DAT…" at bounding box center [311, 202] width 236 height 46
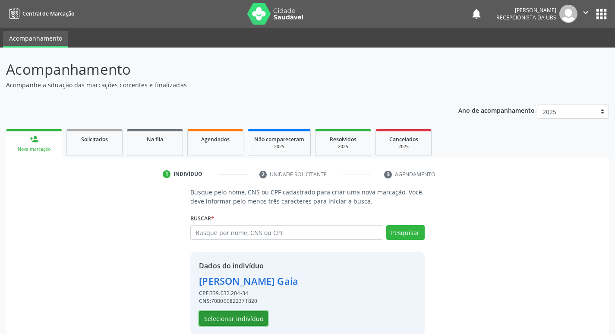
click at [245, 318] on button "Selecionar indivíduo" at bounding box center [233, 318] width 69 height 15
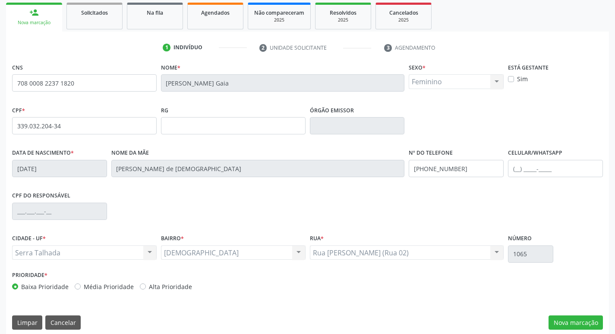
scroll to position [134, 0]
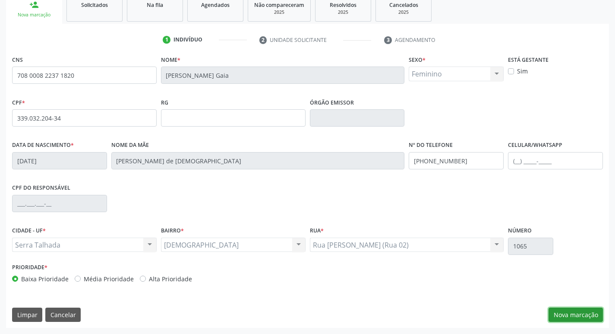
click at [570, 313] on button "Nova marcação" at bounding box center [576, 314] width 54 height 15
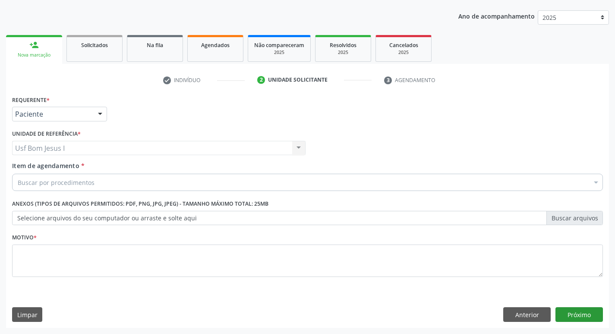
scroll to position [94, 0]
click at [95, 181] on div "Buscar por procedimentos" at bounding box center [307, 182] width 591 height 17
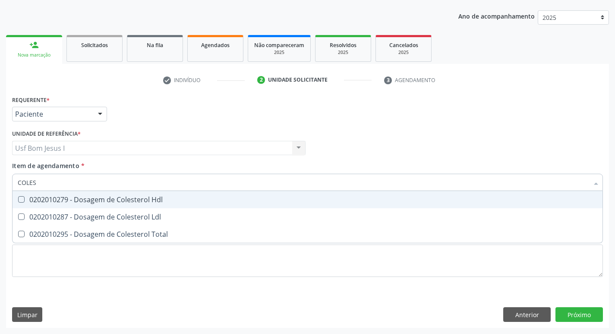
type input "COLEST"
click at [101, 198] on div "0202010279 - Dosagem de Colesterol Hdl" at bounding box center [308, 199] width 580 height 7
checkbox Hdl "true"
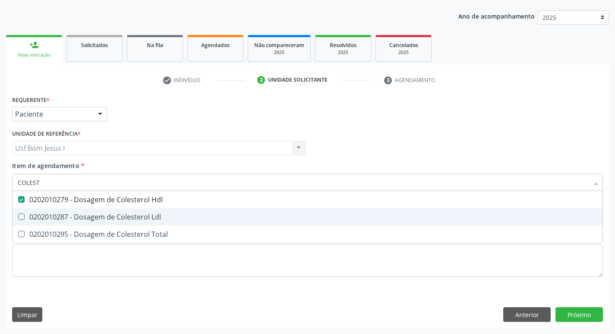
click at [102, 218] on div "0202010287 - Dosagem de Colesterol Ldl" at bounding box center [308, 216] width 580 height 7
checkbox Ldl "true"
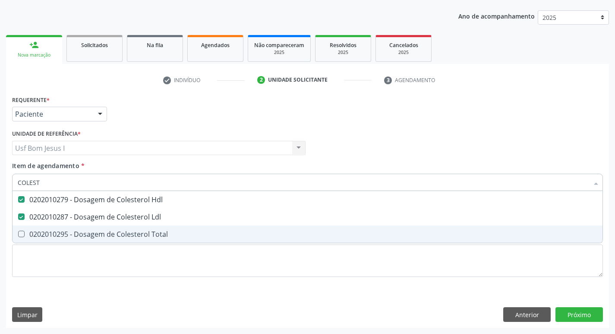
click at [99, 238] on div "0202010295 - Dosagem de Colesterol Total" at bounding box center [308, 234] width 580 height 7
checkbox Total "true"
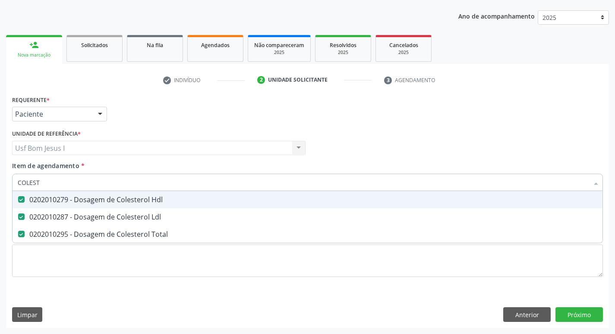
click at [79, 185] on input "COLEST" at bounding box center [303, 182] width 571 height 17
type input "TRI"
checkbox Hdl "false"
checkbox Ldl "false"
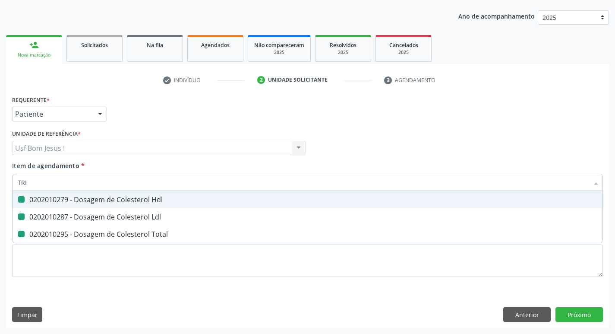
checkbox Total "false"
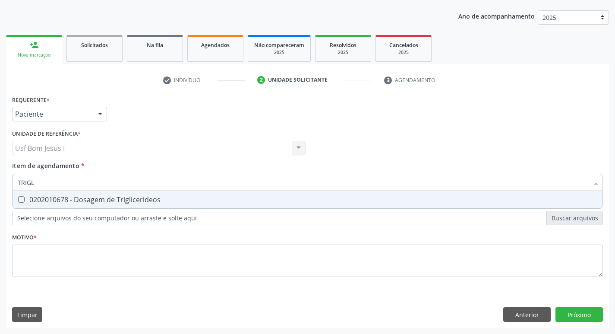
type input "TRIGLI"
click at [74, 196] on div "0202010678 - Dosagem de Triglicerideos" at bounding box center [308, 199] width 580 height 7
checkbox Triglicerideos "true"
click at [60, 178] on input "TRIGLI" at bounding box center [303, 182] width 571 height 17
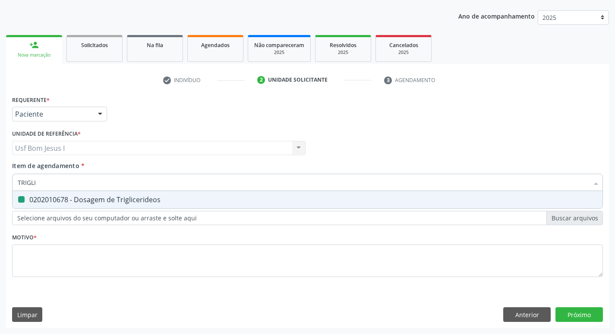
type input "A"
checkbox Triglicerideos "false"
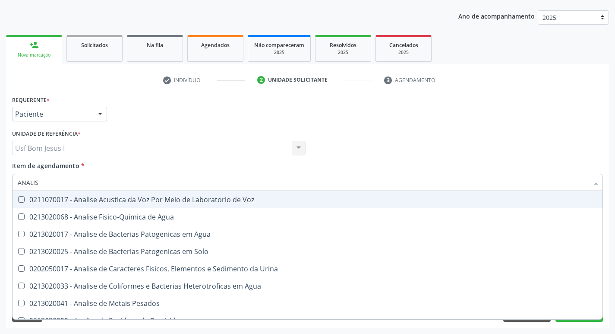
type input "ANALISE"
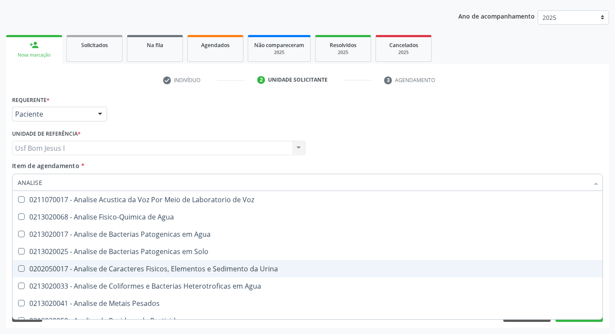
click at [82, 272] on div "0202050017 - Analise de Caracteres Fisicos, Elementos e Sedimento da Urina" at bounding box center [308, 268] width 580 height 7
checkbox Urina "true"
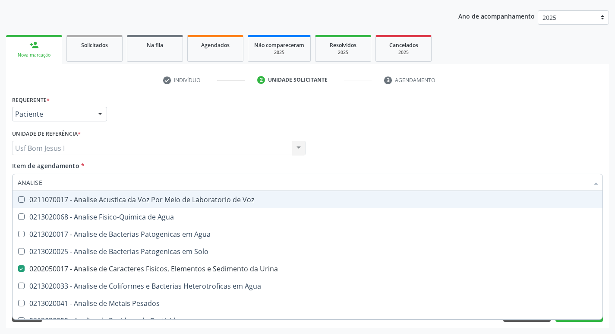
click at [61, 182] on input "ANALISE" at bounding box center [303, 182] width 571 height 17
type input "G"
checkbox Urina "false"
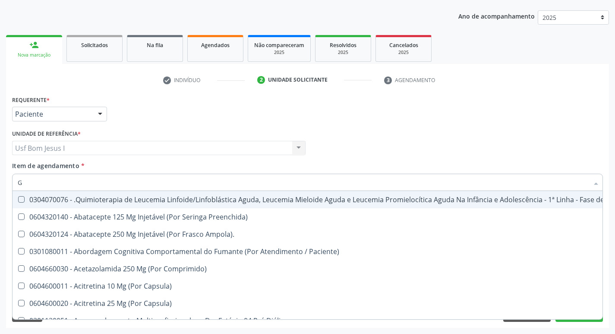
type input "GL"
checkbox Pé "true"
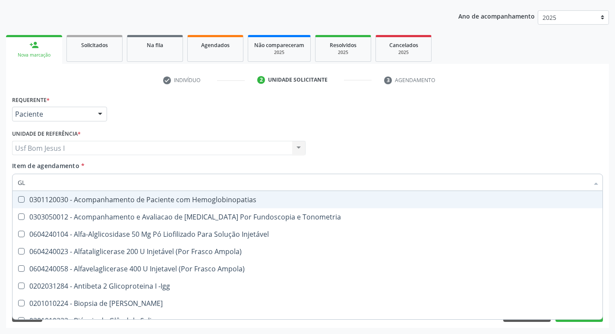
type input "GLI"
checkbox Glomerular "true"
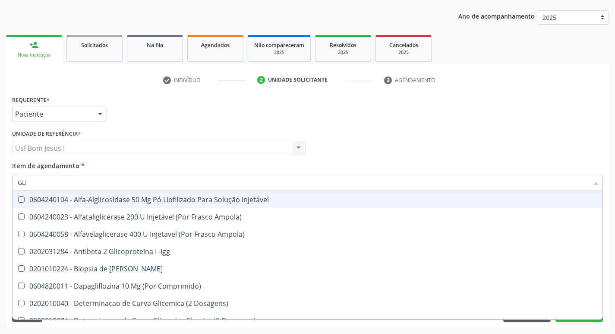
type input "GLIC"
checkbox Derrames "true"
checkbox Triglicerideos "false"
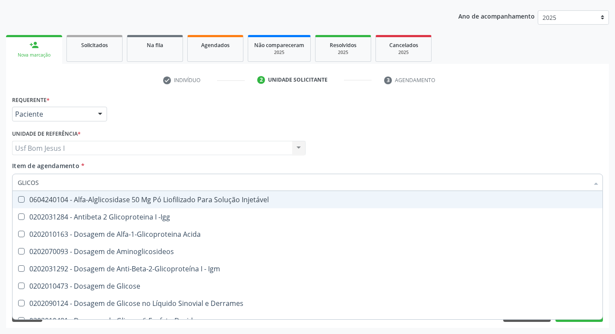
type input "GLICOSE"
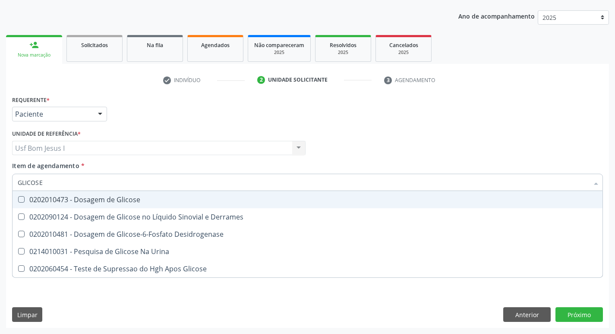
click at [71, 196] on div "0202010473 - Dosagem de Glicose" at bounding box center [308, 199] width 580 height 7
checkbox Glicose "true"
click at [418, 138] on div "Profissional Solicitante Por favor, selecione a Unidade de Atendimento primeiro…" at bounding box center [308, 144] width 596 height 34
checkbox Derrames "true"
checkbox Desidrogenase "true"
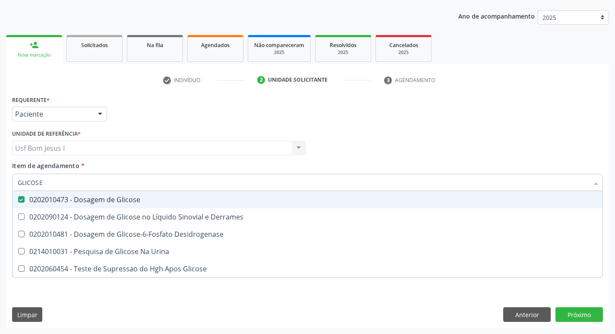
checkbox Urina "true"
checkbox Glicose "true"
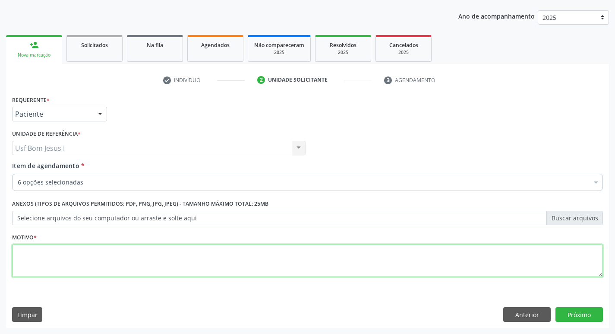
drag, startPoint x: 276, startPoint y: 260, endPoint x: 268, endPoint y: 252, distance: 11.9
click at [276, 260] on textarea at bounding box center [307, 260] width 591 height 33
type textarea "."
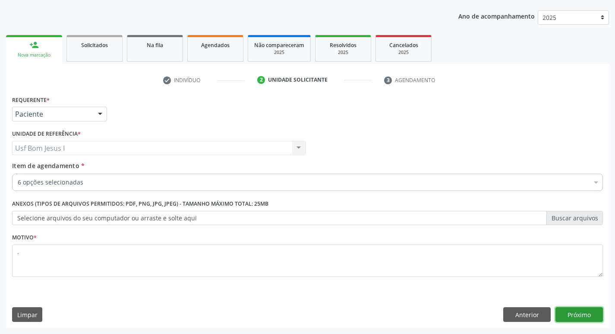
click at [591, 315] on button "Próximo" at bounding box center [580, 314] width 48 height 15
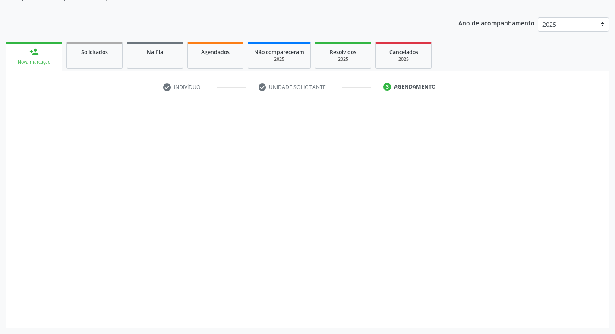
scroll to position [87, 0]
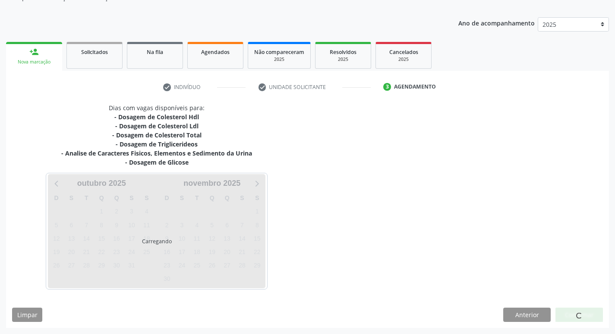
click at [83, 238] on div "Carregando" at bounding box center [157, 231] width 218 height 114
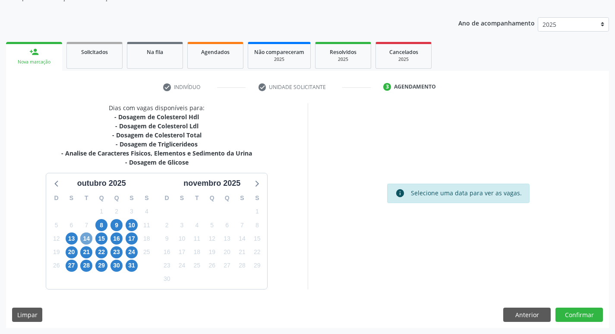
click at [87, 240] on span "14" at bounding box center [86, 238] width 12 height 12
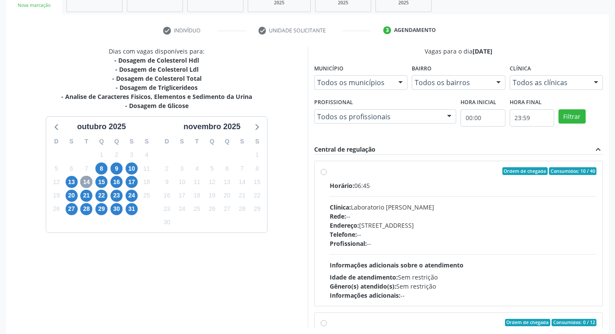
scroll to position [145, 0]
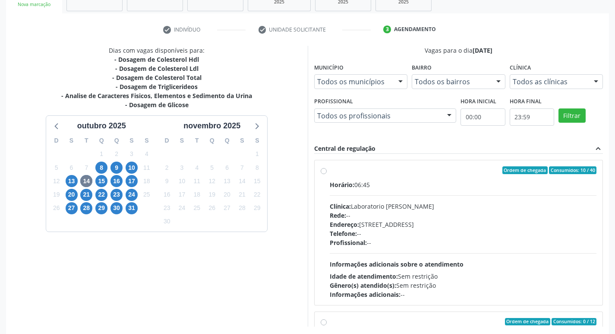
click at [429, 191] on div "Horário: 06:45 Clínica: Laboratorio [PERSON_NAME]: -- Endereço: [STREET_ADDRESS…" at bounding box center [463, 239] width 267 height 119
click at [327, 174] on input "Ordem de chegada Consumidos: 10 / 40 Horário: 06:45 Clínica: Laboratorio [PERSO…" at bounding box center [324, 170] width 6 height 8
radio input "true"
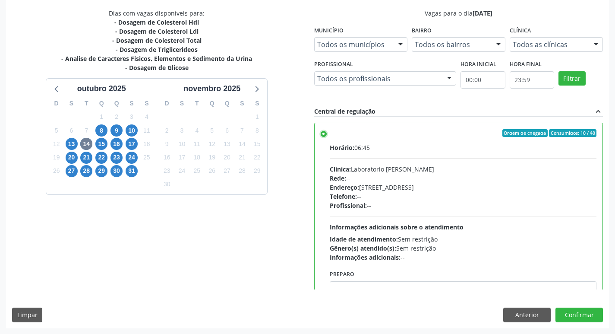
scroll to position [182, 0]
click at [601, 315] on button "Confirmar" at bounding box center [580, 314] width 48 height 15
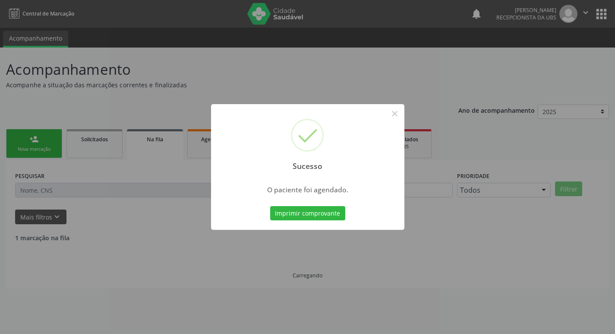
scroll to position [0, 0]
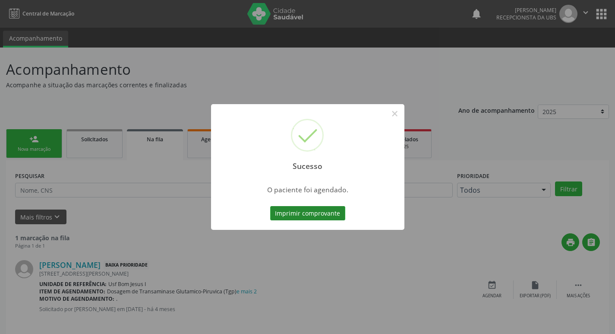
click at [313, 212] on button "Imprimir comprovante" at bounding box center [307, 213] width 75 height 15
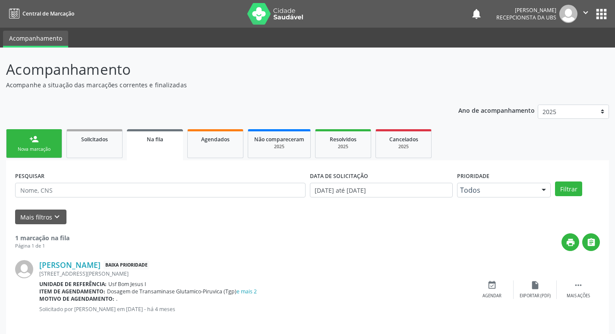
click at [39, 153] on link "person_add Nova marcação" at bounding box center [34, 143] width 56 height 29
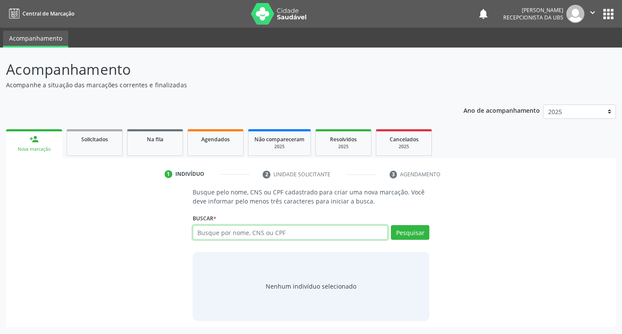
click at [318, 229] on input "text" at bounding box center [291, 232] width 196 height 15
paste input "708 0008 2237 1820"
type input "708 0008 2237 1820"
click at [417, 230] on button "Pesquisar" at bounding box center [410, 232] width 38 height 15
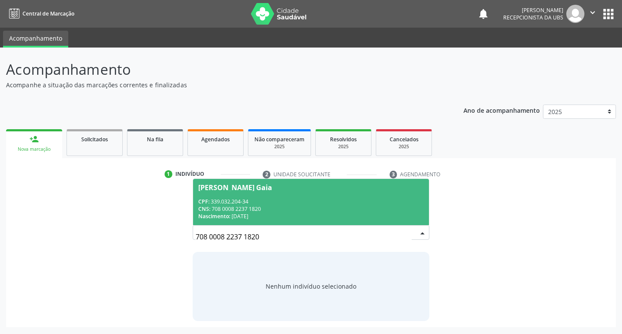
click at [341, 199] on div "CPF: 339.032.204-34" at bounding box center [311, 201] width 226 height 7
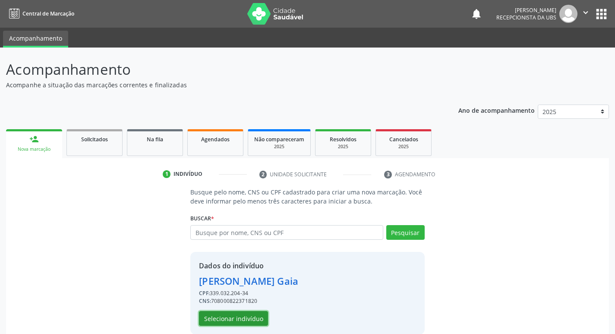
click at [251, 320] on button "Selecionar indivíduo" at bounding box center [233, 318] width 69 height 15
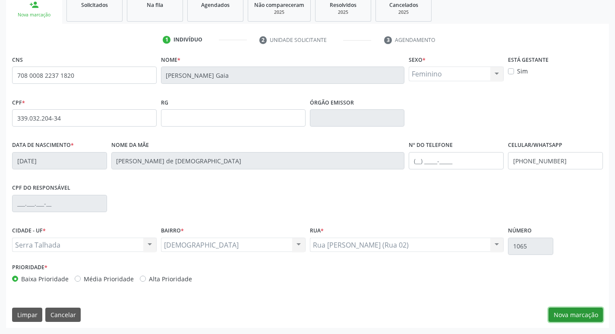
click at [591, 315] on button "Nova marcação" at bounding box center [576, 314] width 54 height 15
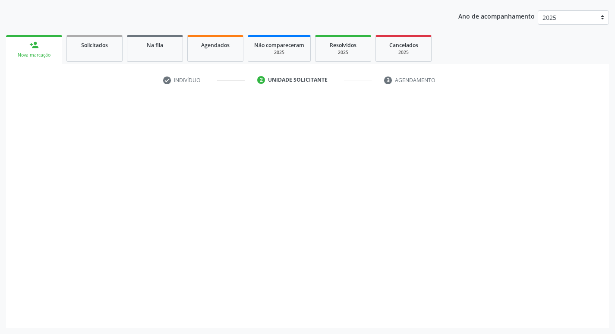
scroll to position [94, 0]
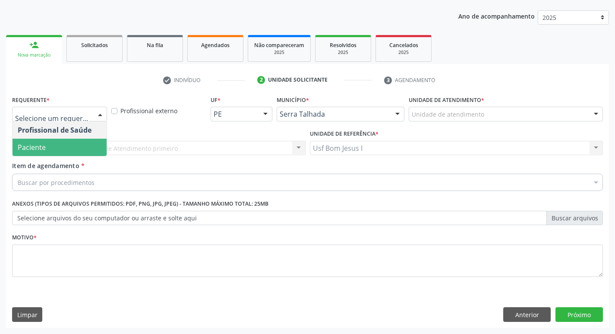
click at [76, 146] on span "Paciente" at bounding box center [60, 147] width 94 height 17
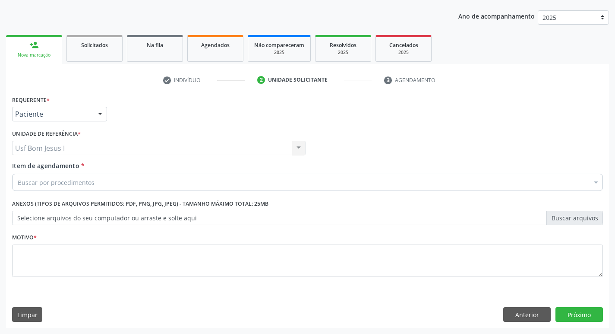
drag, startPoint x: 102, startPoint y: 186, endPoint x: 105, endPoint y: 181, distance: 6.0
click at [103, 185] on div "Buscar por procedimentos" at bounding box center [307, 182] width 591 height 17
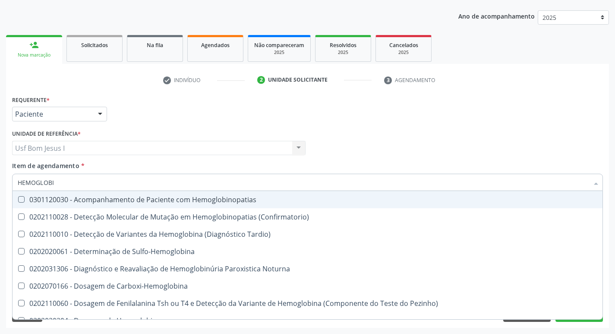
type input "HEMOGLOBIN"
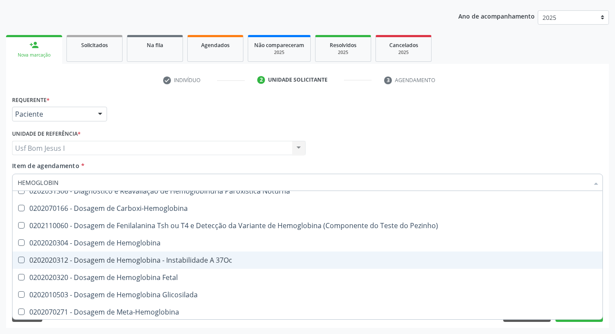
scroll to position [86, 0]
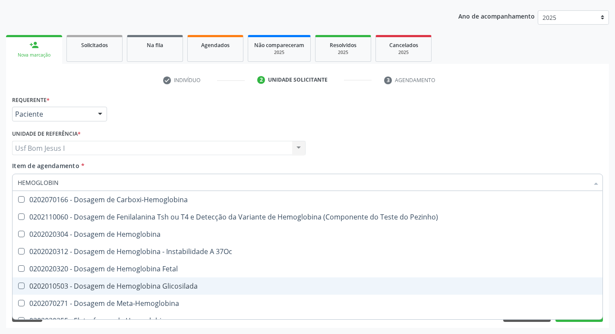
click at [191, 288] on div "0202010503 - Dosagem de Hemoglobina Glicosilada" at bounding box center [308, 285] width 580 height 7
checkbox Glicosilada "true"
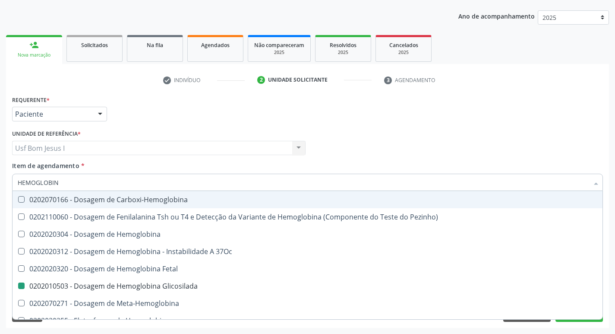
click at [409, 131] on div "Profissional Solicitante Por favor, selecione a Unidade de Atendimento primeiro…" at bounding box center [308, 144] width 596 height 34
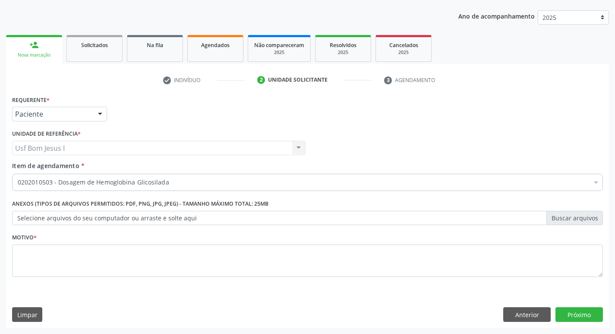
scroll to position [0, 0]
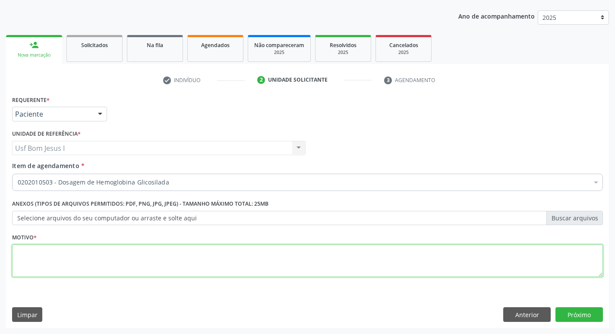
click at [190, 260] on textarea at bounding box center [307, 260] width 591 height 33
type textarea "."
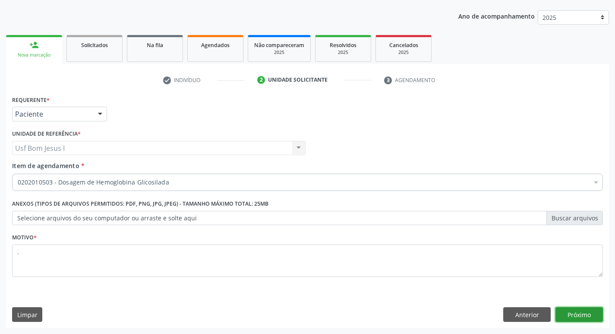
click at [580, 310] on button "Próximo" at bounding box center [580, 314] width 48 height 15
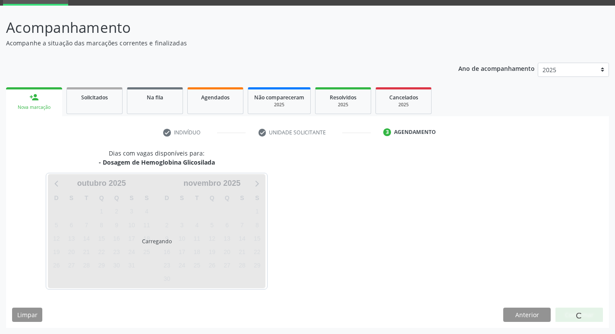
scroll to position [42, 0]
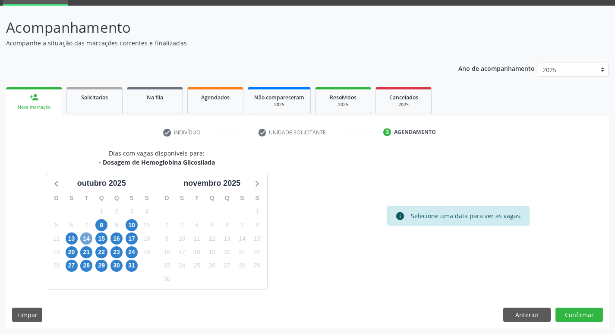
click at [89, 241] on span "14" at bounding box center [86, 238] width 12 height 12
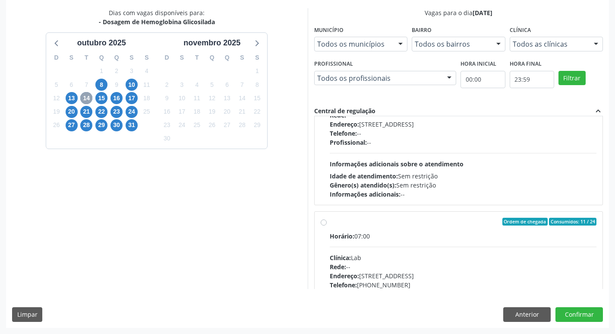
scroll to position [259, 0]
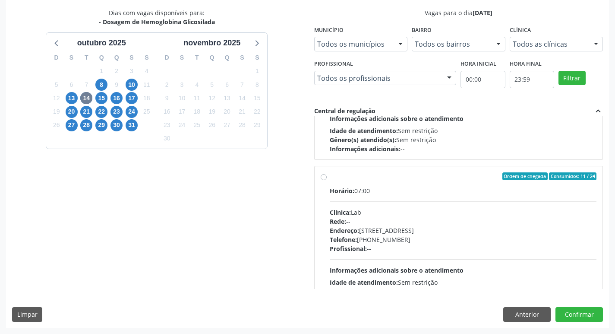
click at [429, 222] on div "Rede: --" at bounding box center [463, 221] width 267 height 9
click at [327, 180] on input "Ordem de chegada Consumidos: 11 / 24 Horário: 07:00 Clínica: Lab Rede: -- Ender…" at bounding box center [324, 176] width 6 height 8
radio input "true"
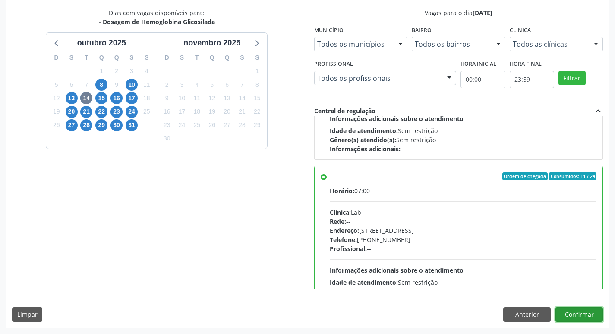
click at [577, 309] on button "Confirmar" at bounding box center [580, 314] width 48 height 15
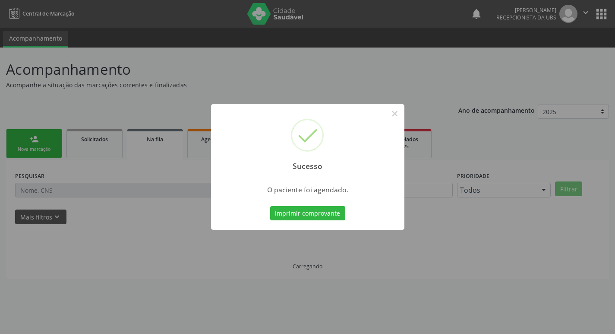
scroll to position [0, 0]
click at [314, 217] on button "Imprimir comprovante" at bounding box center [307, 213] width 75 height 15
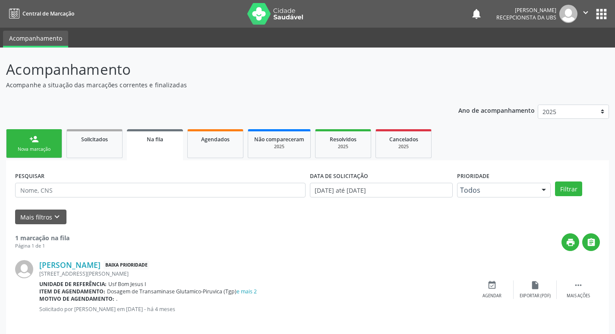
click at [41, 146] on div "Nova marcação" at bounding box center [34, 149] width 43 height 6
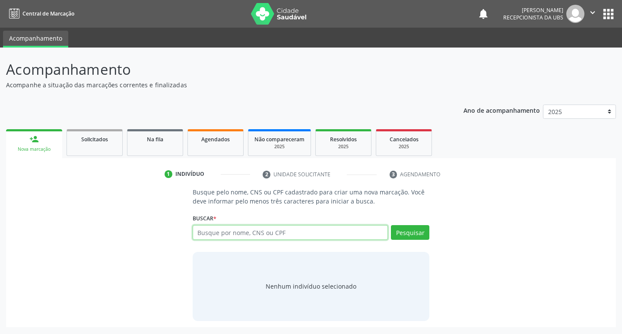
click at [280, 238] on input "text" at bounding box center [291, 232] width 196 height 15
type input "36818291449"
click at [396, 234] on button "Pesquisar" at bounding box center [410, 232] width 38 height 15
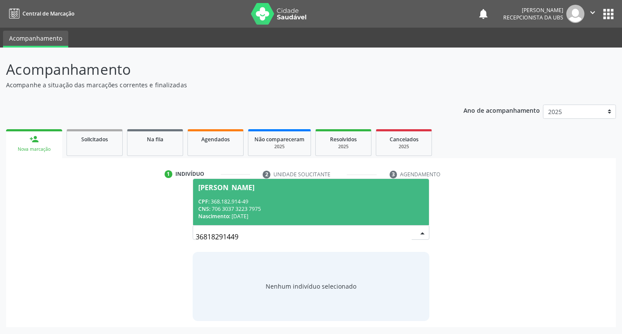
click at [289, 208] on div "CNS: 706 3037 3223 7975" at bounding box center [311, 208] width 226 height 7
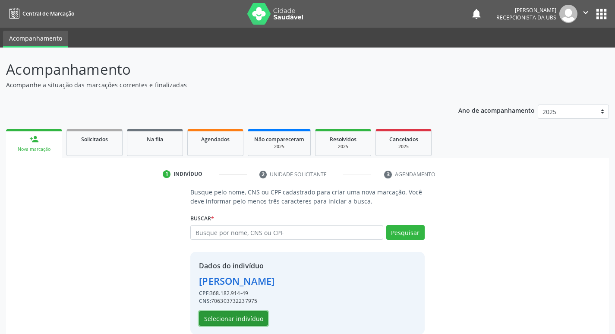
click at [242, 315] on button "Selecionar indivíduo" at bounding box center [233, 318] width 69 height 15
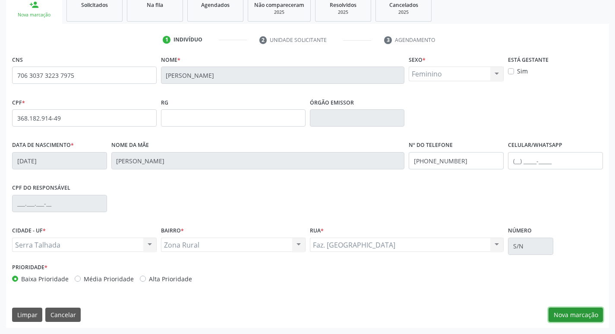
click at [591, 310] on button "Nova marcação" at bounding box center [576, 314] width 54 height 15
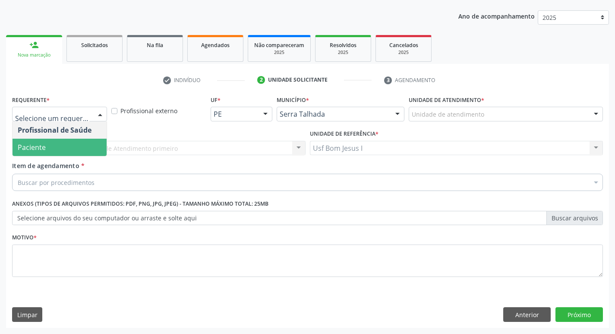
click at [74, 145] on span "Paciente" at bounding box center [60, 147] width 94 height 17
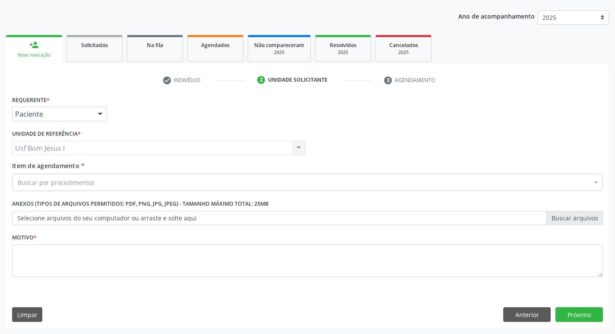
click at [93, 185] on div "Buscar por procedimentos" at bounding box center [307, 182] width 591 height 17
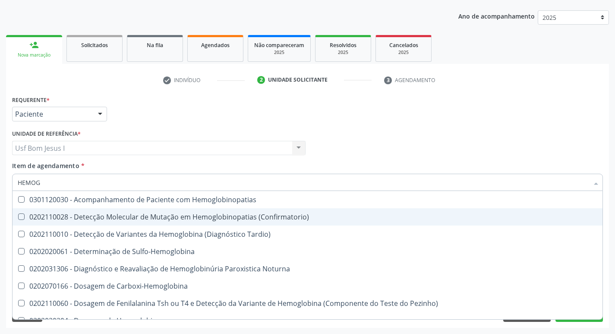
type input "HEMOGR"
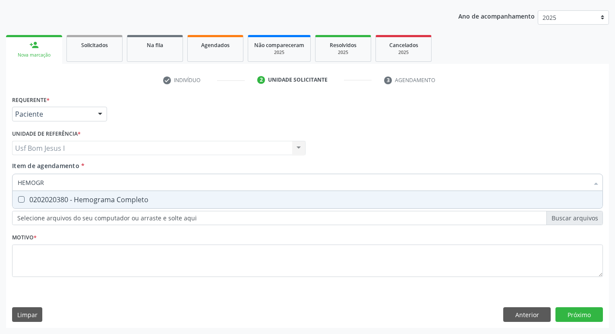
click at [162, 202] on div "0202020380 - Hemograma Completo" at bounding box center [308, 199] width 580 height 7
checkbox Completo "true"
click at [145, 183] on input "HEMOGR" at bounding box center [303, 182] width 571 height 17
type input "GL"
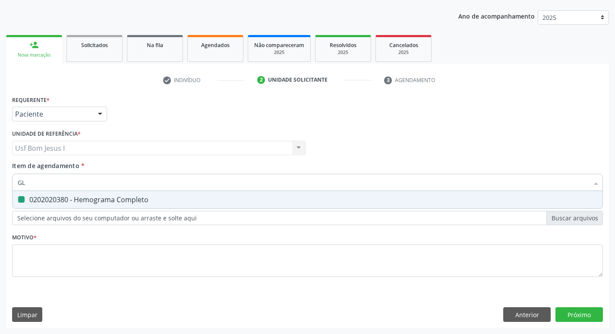
checkbox Completo "false"
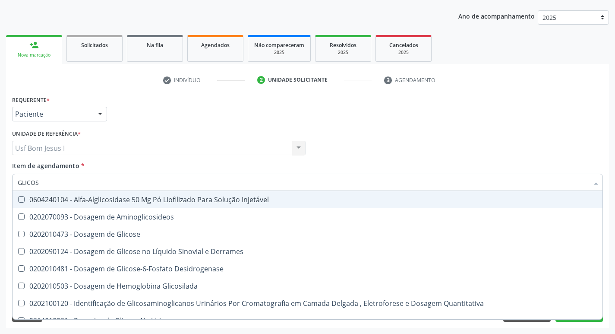
type input "GLICOSE"
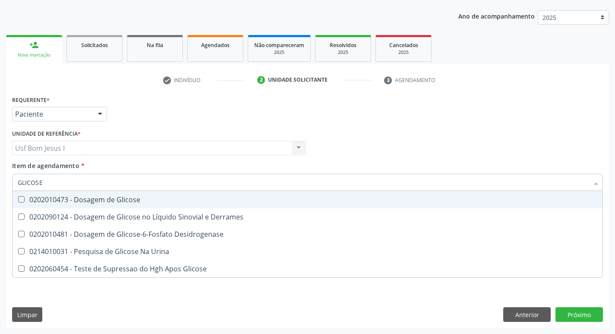
click at [106, 193] on span "0202010473 - Dosagem de Glicose" at bounding box center [308, 199] width 590 height 17
checkbox Glicose "true"
click at [100, 181] on input "GLICOSE" at bounding box center [303, 182] width 571 height 17
type input "COLES"
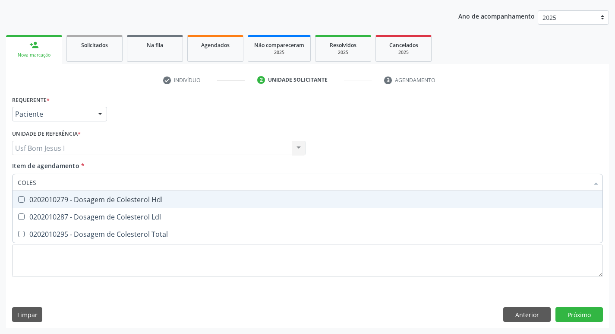
drag, startPoint x: 95, startPoint y: 201, endPoint x: 93, endPoint y: 206, distance: 5.2
click at [95, 201] on div "0202010279 - Dosagem de Colesterol Hdl" at bounding box center [308, 199] width 580 height 7
checkbox Hdl "true"
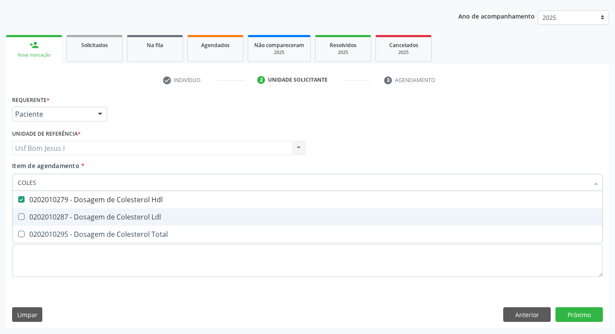
click at [86, 209] on span "0202010287 - Dosagem de Colesterol Ldl" at bounding box center [308, 216] width 590 height 17
checkbox Ldl "true"
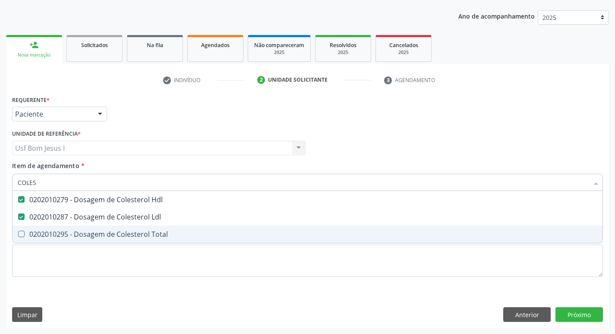
click at [90, 231] on div "0202010295 - Dosagem de Colesterol Total" at bounding box center [308, 234] width 580 height 7
checkbox Total "true"
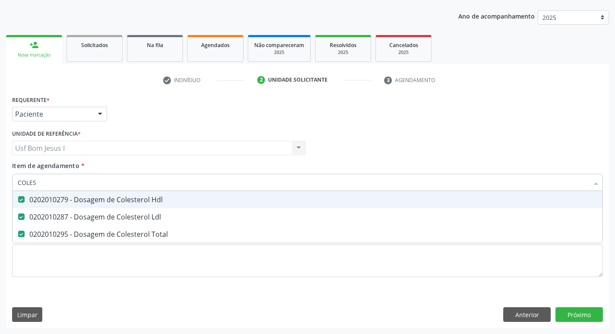
click at [56, 181] on input "COLES" at bounding box center [303, 182] width 571 height 17
type input "TR"
checkbox Hdl "false"
checkbox Ldl "false"
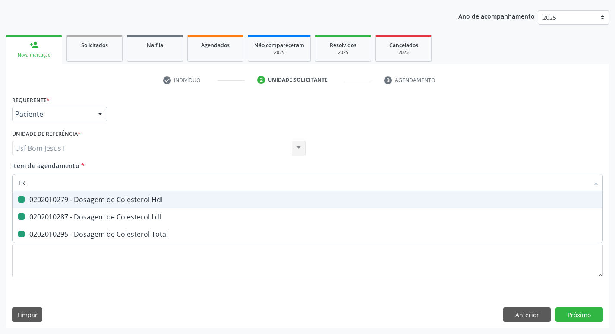
checkbox Total "false"
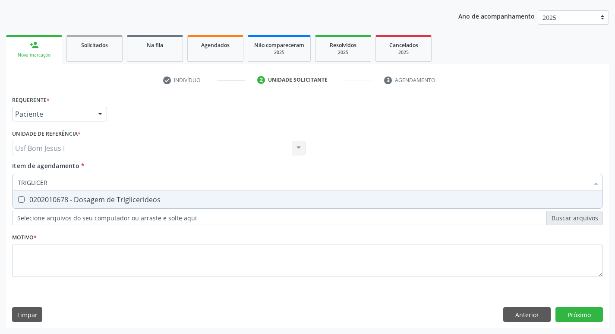
type input "TRIGLICERI"
click at [36, 203] on div "0202010678 - Dosagem de Triglicerideos" at bounding box center [308, 199] width 580 height 7
checkbox Triglicerideos "true"
click at [57, 183] on input "TRIGLICERI" at bounding box center [303, 182] width 571 height 17
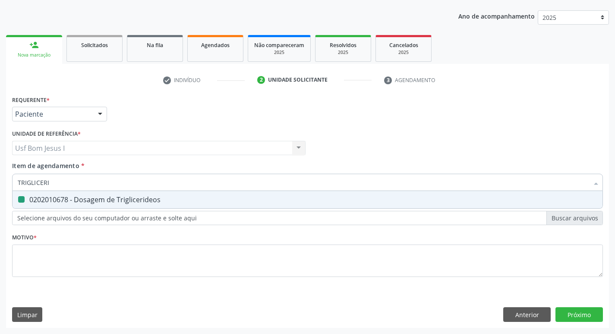
type input "A"
checkbox Triglicerideos "false"
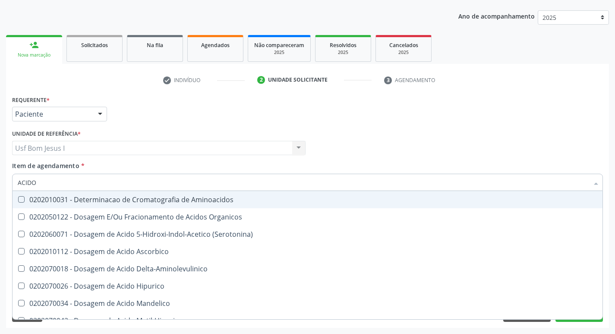
type input "ACIDO U"
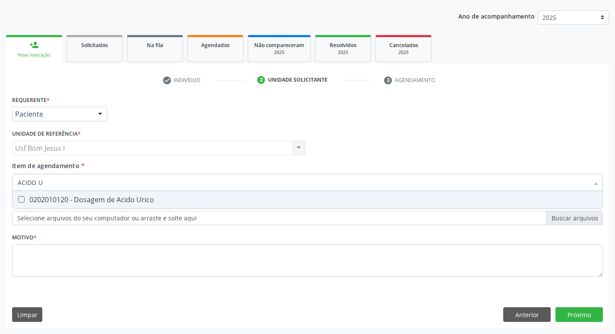
drag, startPoint x: 56, startPoint y: 195, endPoint x: 54, endPoint y: 189, distance: 6.0
click at [55, 196] on div "0202010120 - Dosagem de Acido Urico" at bounding box center [308, 199] width 580 height 7
checkbox Urico "true"
click at [57, 184] on input "ACIDO U" at bounding box center [303, 182] width 571 height 17
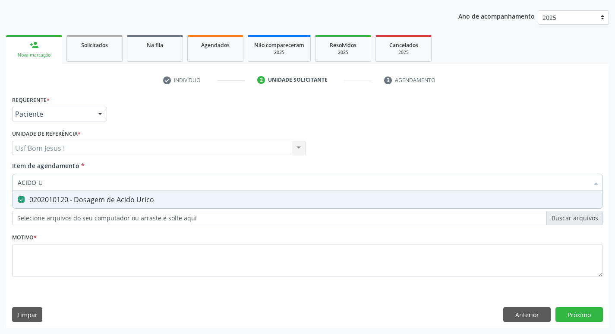
click at [57, 184] on input "ACIDO U" at bounding box center [303, 182] width 571 height 17
type input "U"
checkbox Urico "false"
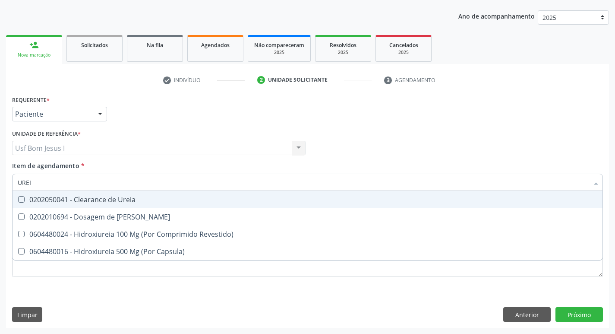
type input "UREIA"
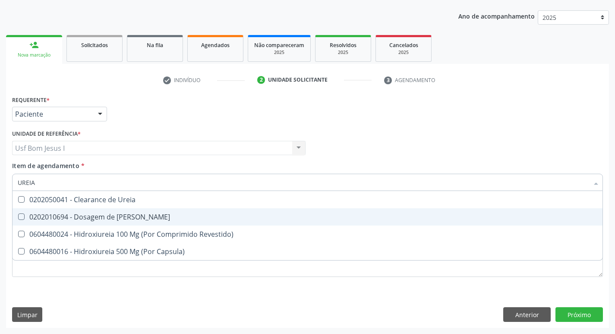
click at [89, 220] on div "0202010694 - Dosagem de [PERSON_NAME]" at bounding box center [308, 216] width 580 height 7
checkbox Ureia "true"
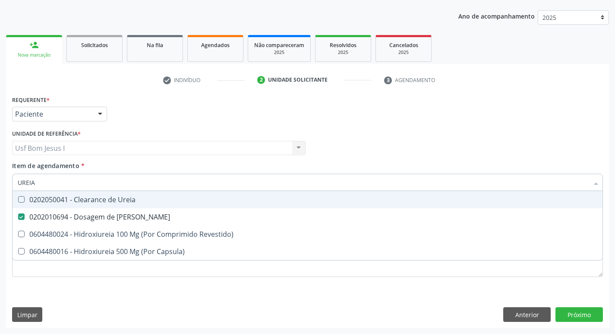
drag, startPoint x: 57, startPoint y: 181, endPoint x: 48, endPoint y: 177, distance: 9.3
click at [55, 181] on input "UREIA" at bounding box center [303, 182] width 571 height 17
click at [48, 177] on input "UREIA" at bounding box center [303, 182] width 571 height 17
type input "URE"
checkbox Ureia "false"
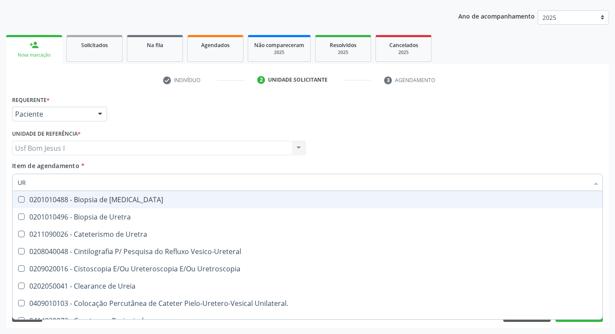
type input "U"
checkbox Ureia "false"
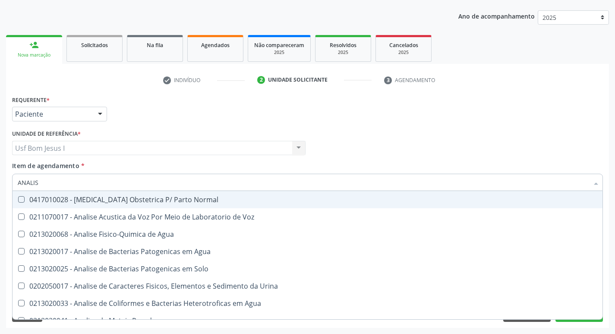
type input "ANALISE"
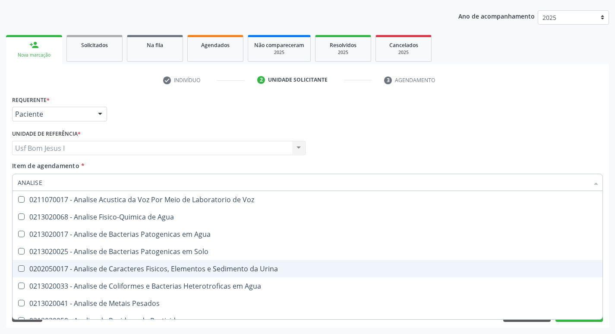
click at [59, 261] on span "0202050017 - Analise de Caracteres Fisicos, Elementos e Sedimento da Urina" at bounding box center [308, 268] width 590 height 17
checkbox Urina "true"
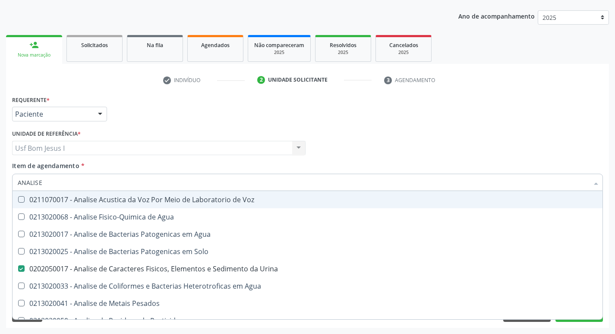
click at [354, 117] on div "Requerente * Paciente Profissional de Saúde Paciente Nenhum resultado encontrad…" at bounding box center [308, 110] width 596 height 34
checkbox Agua "true"
checkbox Solo "true"
checkbox Agua "true"
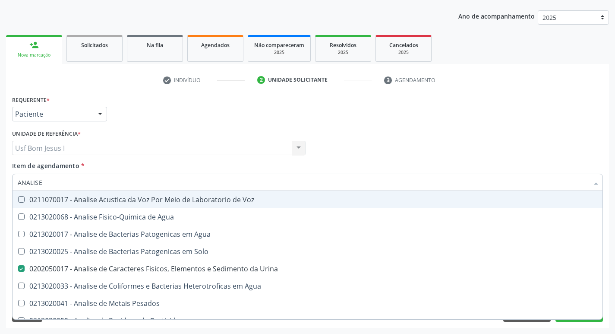
checkbox Pesados "true"
checkbox Pesticidas "true"
checkbox Alimentos "true"
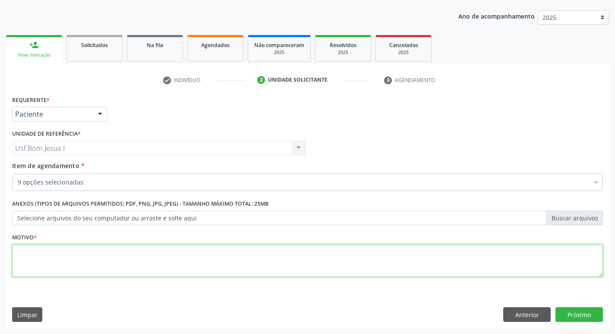
click at [388, 259] on textarea at bounding box center [307, 260] width 591 height 33
type textarea "."
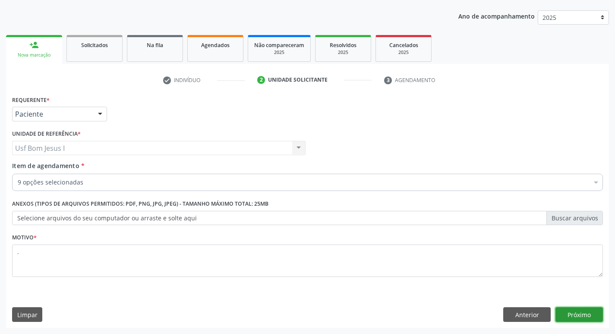
click at [580, 316] on button "Próximo" at bounding box center [580, 314] width 48 height 15
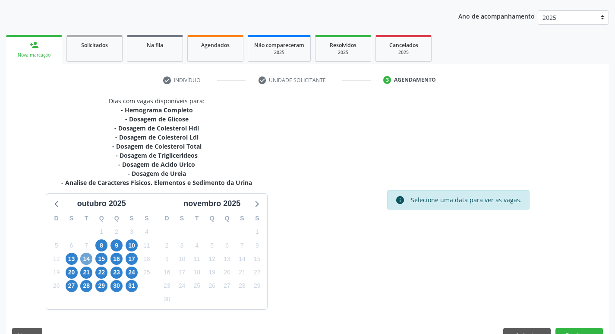
click at [87, 257] on span "14" at bounding box center [86, 259] width 12 height 12
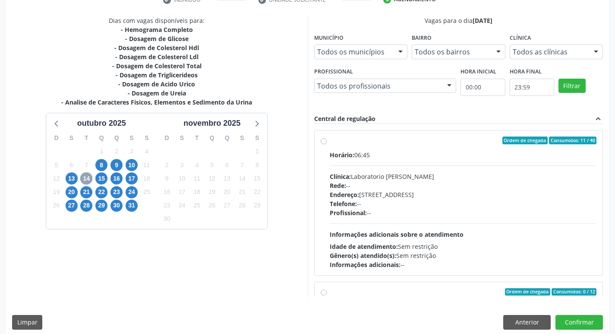
scroll to position [181, 0]
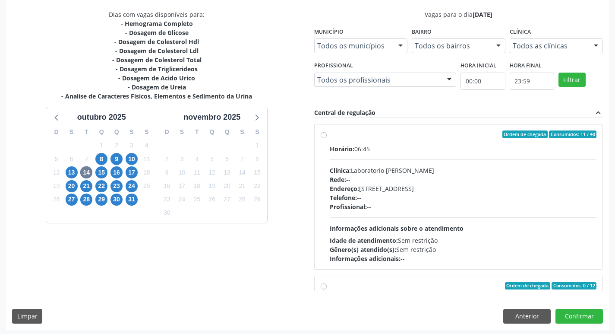
click at [471, 201] on div "Telefone: --" at bounding box center [463, 197] width 267 height 9
click at [327, 138] on input "Ordem de chegada Consumidos: 11 / 40 Horário: 06:45 Clínica: Laboratorio [PERSO…" at bounding box center [324, 134] width 6 height 8
radio input "true"
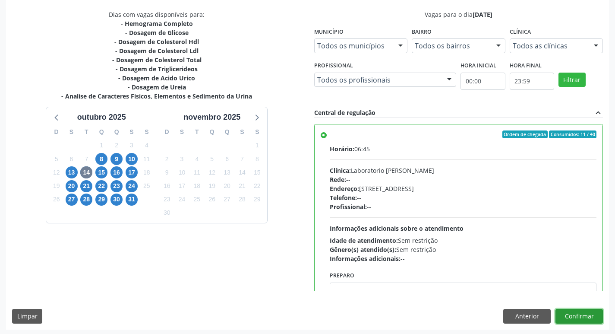
click at [591, 313] on button "Confirmar" at bounding box center [580, 316] width 48 height 15
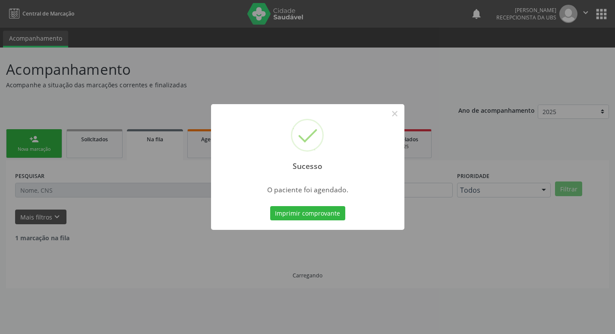
scroll to position [0, 0]
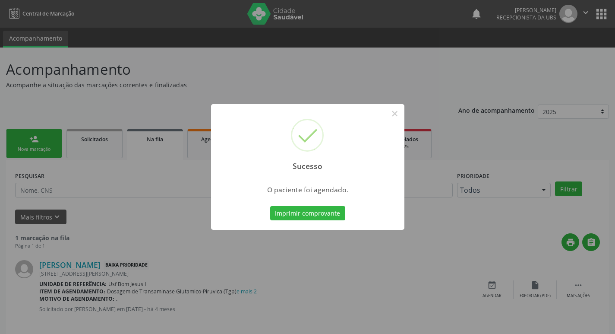
click at [315, 205] on div "Imprimir comprovante Cancel" at bounding box center [307, 213] width 79 height 18
click at [318, 209] on button "Imprimir comprovante" at bounding box center [307, 213] width 75 height 15
